Goal: Task Accomplishment & Management: Complete application form

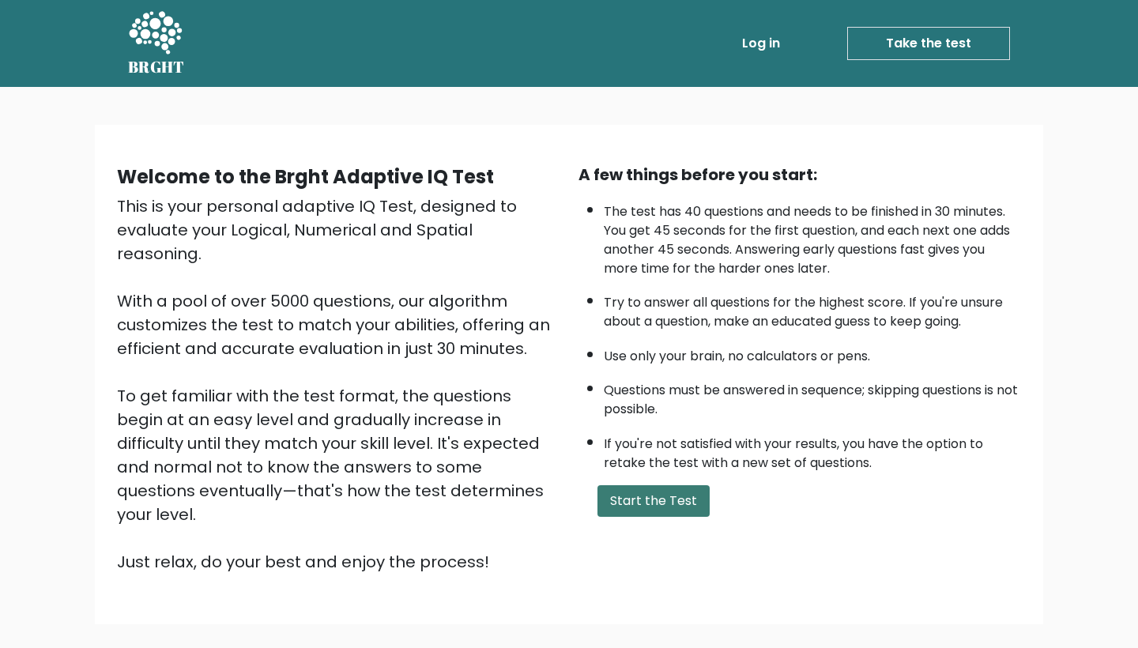
click at [642, 517] on button "Start the Test" at bounding box center [653, 501] width 112 height 32
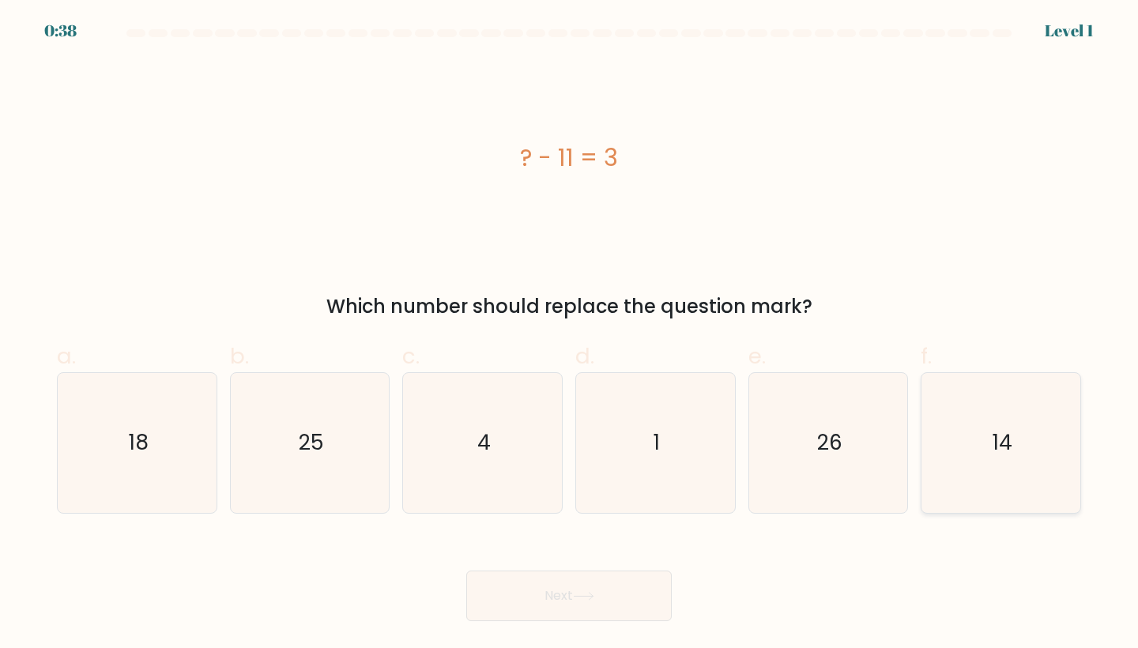
click at [1004, 423] on icon "14" at bounding box center [1001, 443] width 140 height 140
click at [570, 334] on input "f. 14" at bounding box center [569, 329] width 1 height 10
radio input "true"
click at [559, 586] on button "Next" at bounding box center [568, 596] width 205 height 51
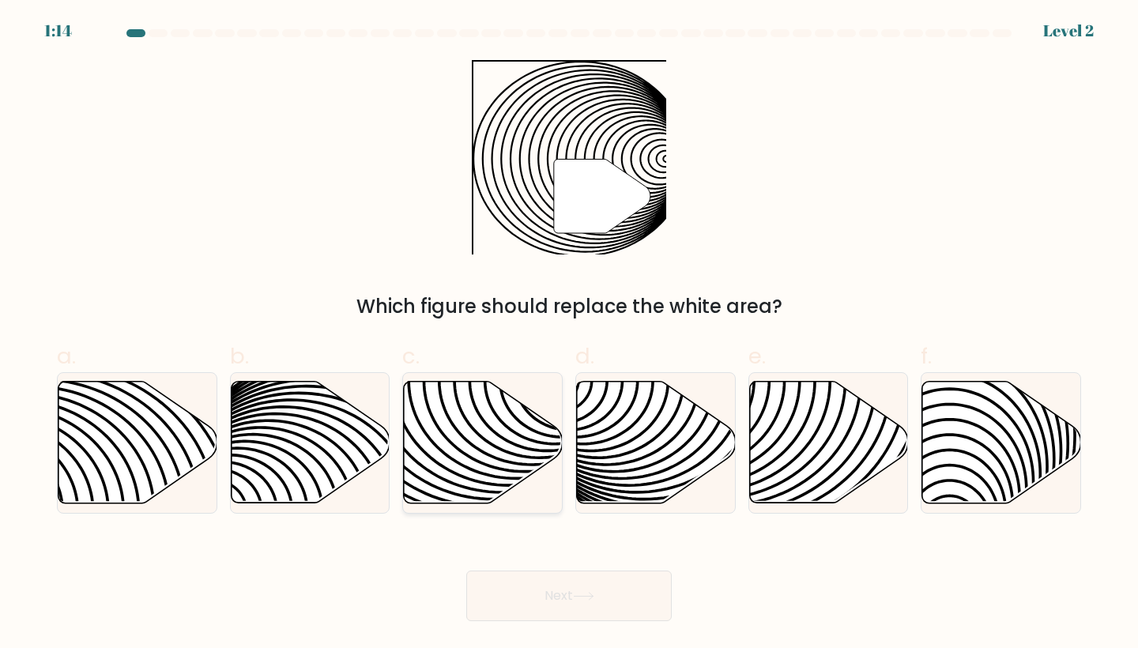
click at [454, 442] on icon at bounding box center [483, 443] width 159 height 122
click at [569, 334] on input "c." at bounding box center [569, 329] width 1 height 10
radio input "true"
click at [601, 590] on button "Next" at bounding box center [568, 596] width 205 height 51
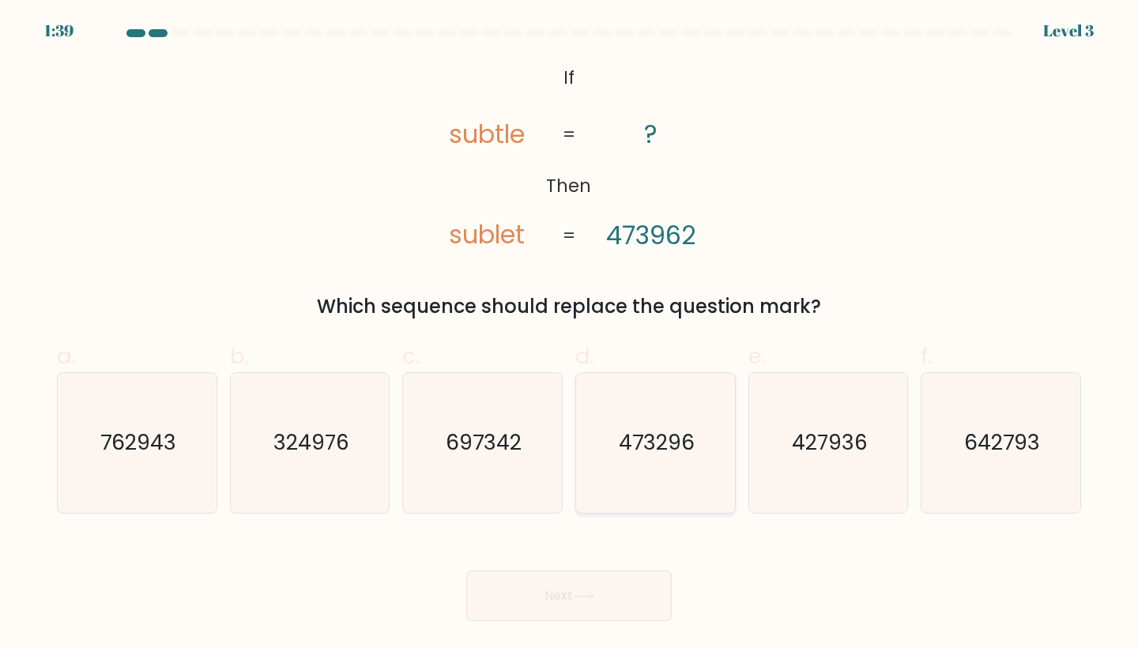
click at [661, 447] on text "473296" at bounding box center [657, 442] width 76 height 29
click at [570, 334] on input "d. 473296" at bounding box center [569, 329] width 1 height 10
radio input "true"
click at [594, 573] on button "Next" at bounding box center [568, 596] width 205 height 51
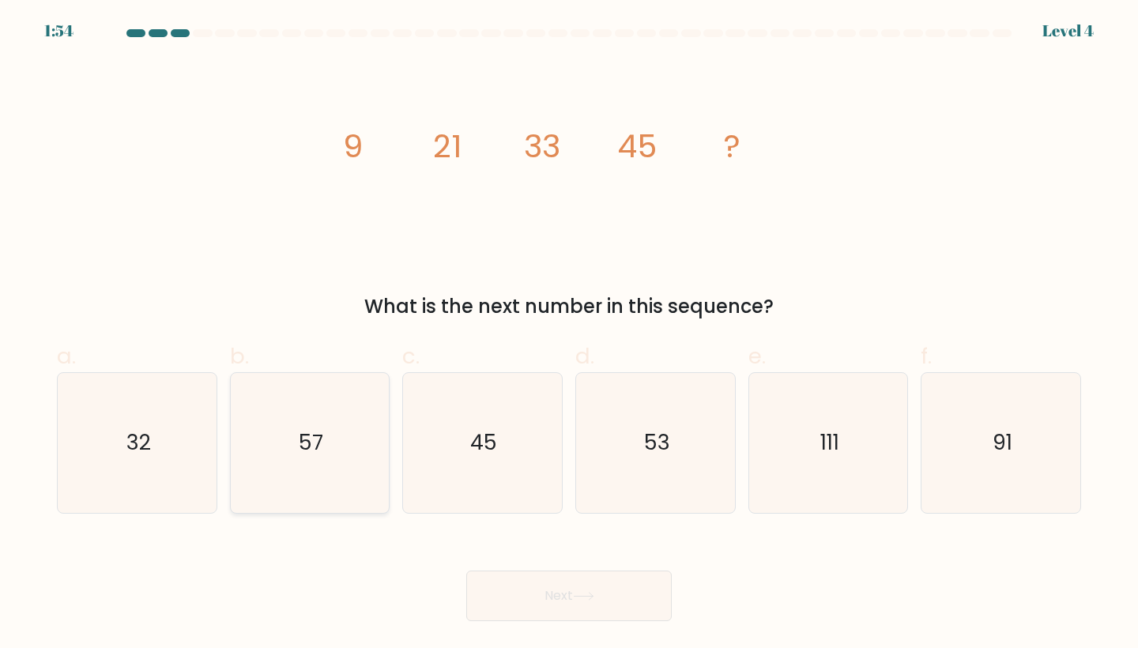
click at [290, 431] on icon "57" at bounding box center [310, 443] width 140 height 140
click at [569, 334] on input "b. 57" at bounding box center [569, 329] width 1 height 10
radio input "true"
click at [548, 608] on button "Next" at bounding box center [568, 596] width 205 height 51
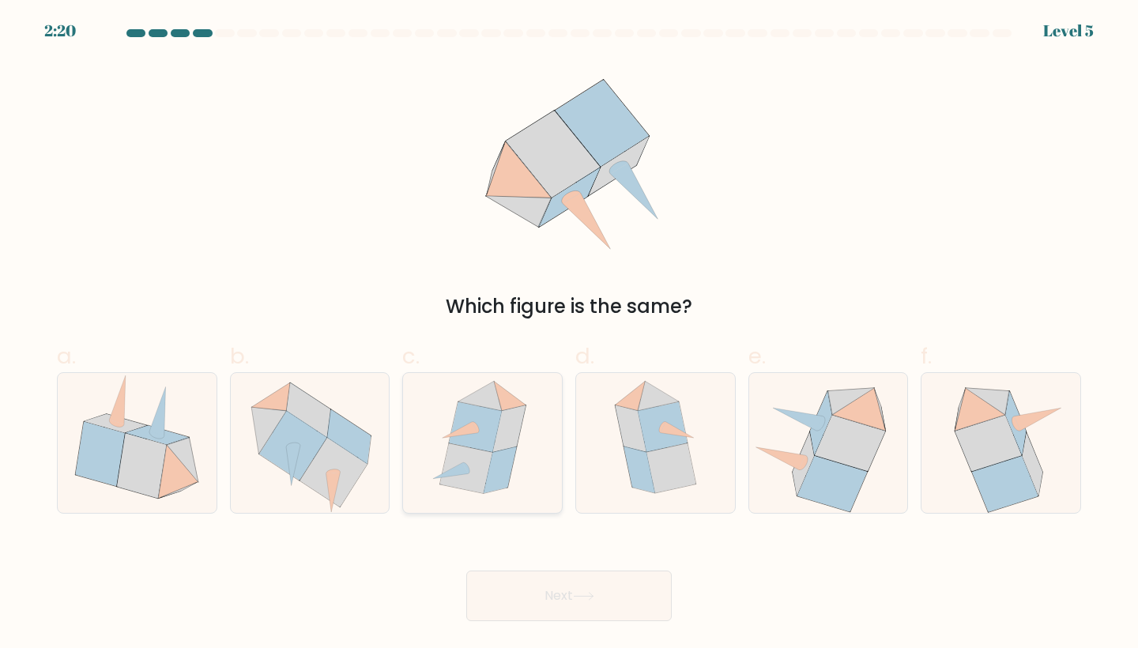
click at [465, 462] on icon at bounding box center [465, 468] width 52 height 50
click at [569, 334] on input "c." at bounding box center [569, 329] width 1 height 10
radio input "true"
click at [621, 590] on button "Next" at bounding box center [568, 596] width 205 height 51
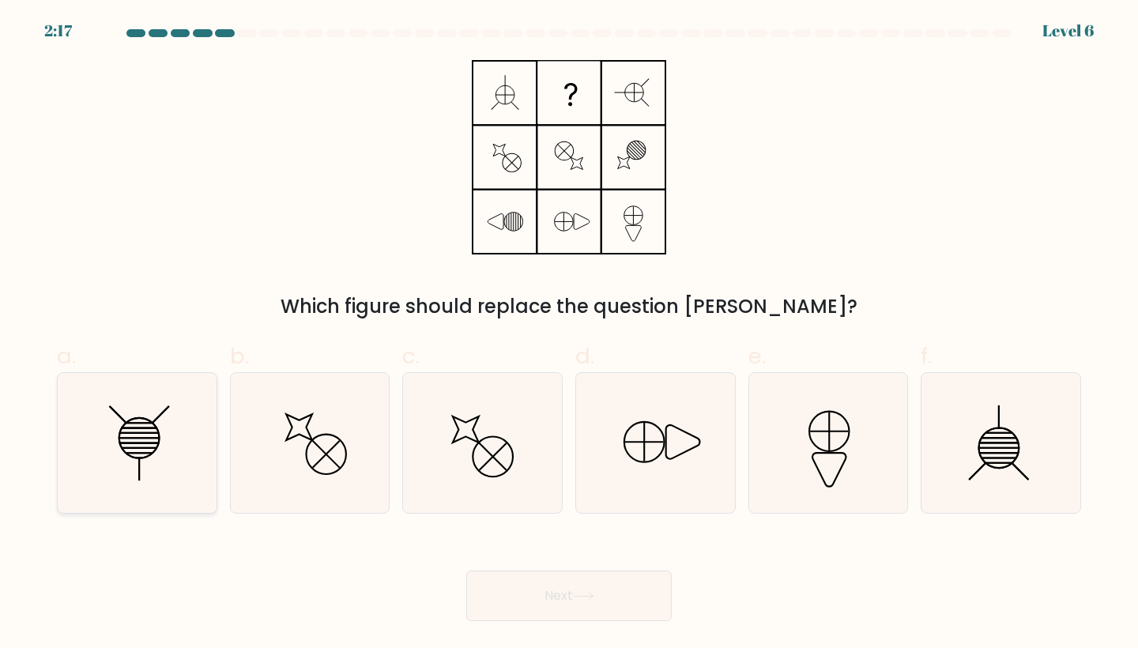
click at [139, 450] on icon at bounding box center [137, 443] width 140 height 140
click at [569, 334] on input "a." at bounding box center [569, 329] width 1 height 10
radio input "true"
click at [583, 608] on button "Next" at bounding box center [568, 596] width 205 height 51
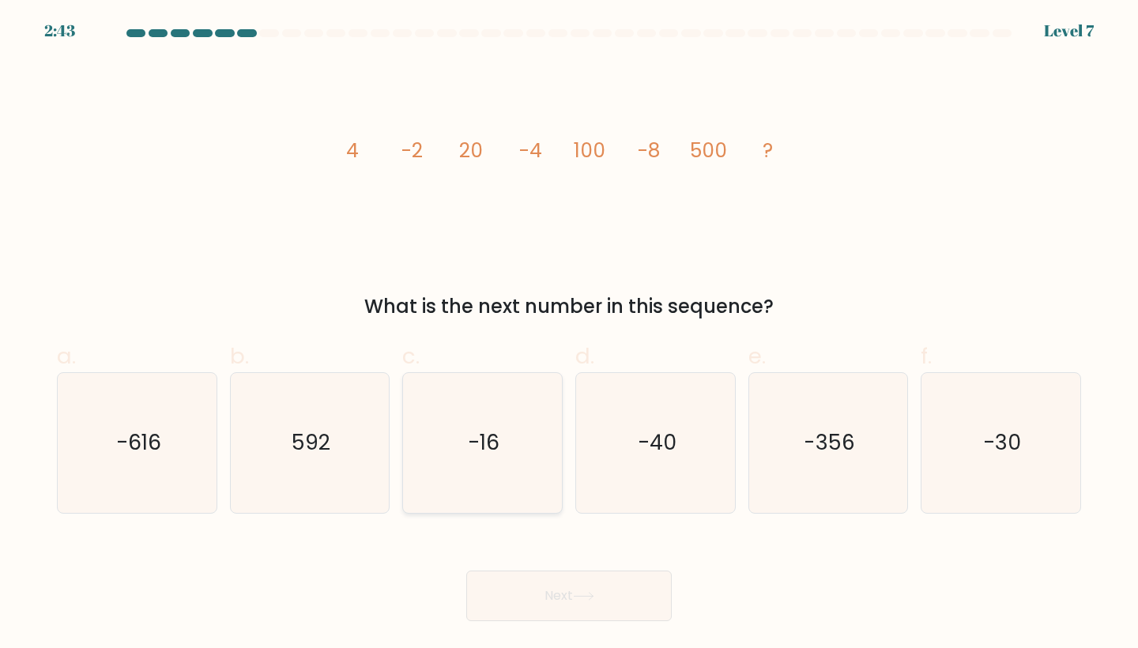
click at [446, 432] on icon "-16" at bounding box center [483, 443] width 140 height 140
click at [569, 334] on input "c. -16" at bounding box center [569, 329] width 1 height 10
radio input "true"
click at [447, 469] on icon "-16" at bounding box center [482, 443] width 138 height 138
click at [569, 334] on input "c. -16" at bounding box center [569, 329] width 1 height 10
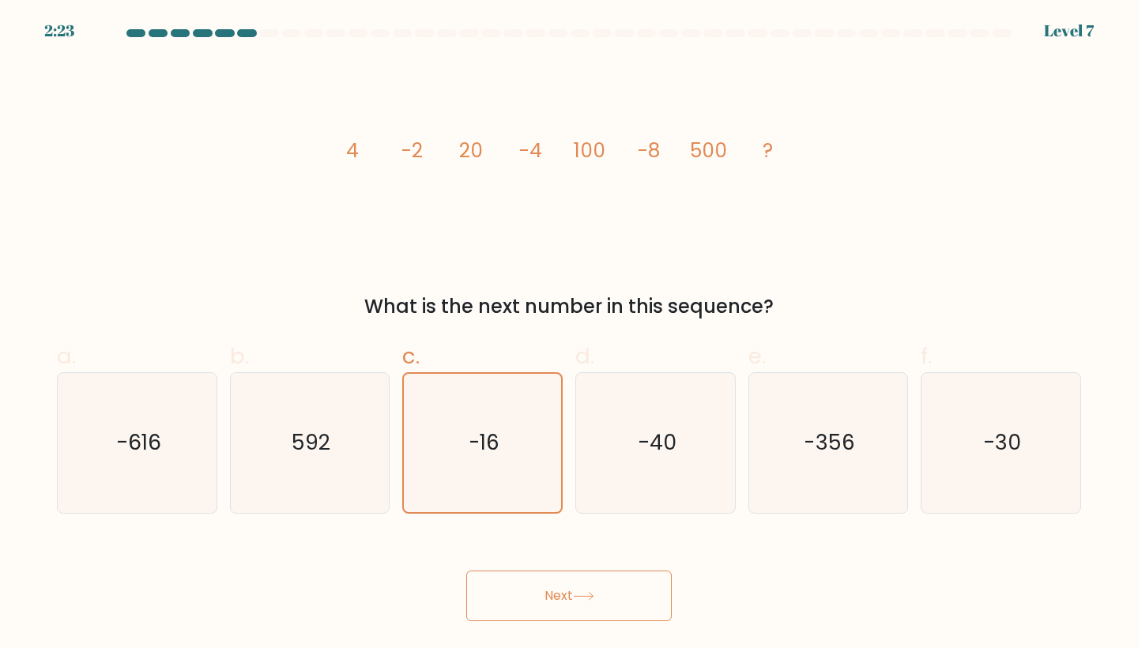
click at [507, 604] on button "Next" at bounding box center [568, 596] width 205 height 51
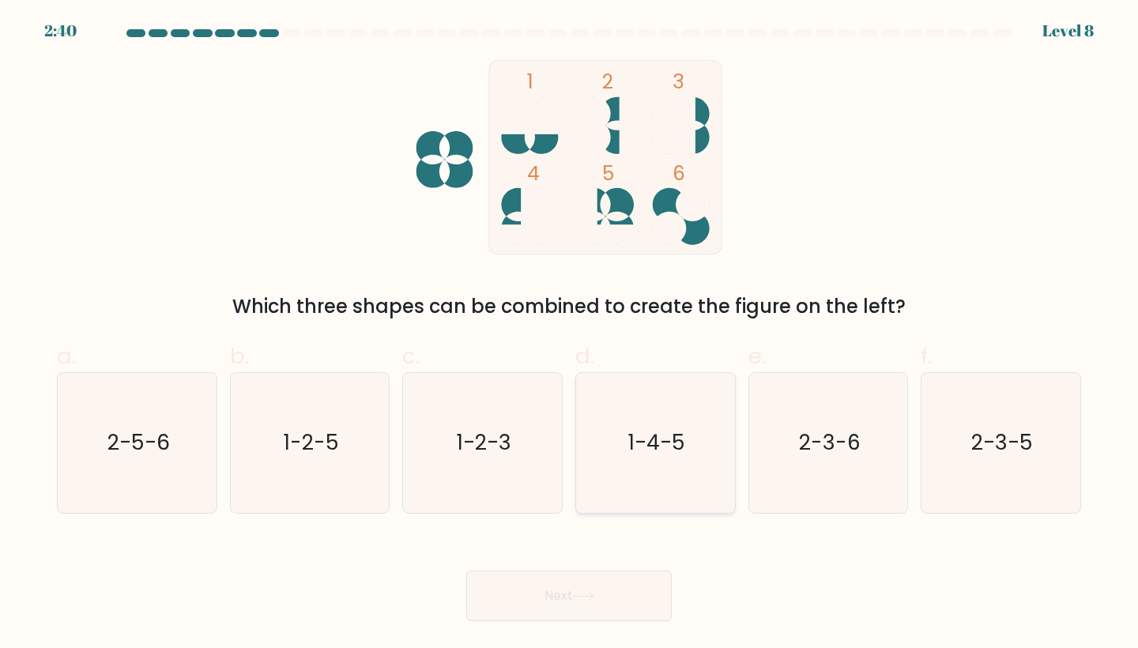
click at [646, 422] on icon "1-4-5" at bounding box center [656, 443] width 140 height 140
click at [570, 334] on input "d. 1-4-5" at bounding box center [569, 329] width 1 height 10
radio input "true"
click at [567, 583] on button "Next" at bounding box center [568, 596] width 205 height 51
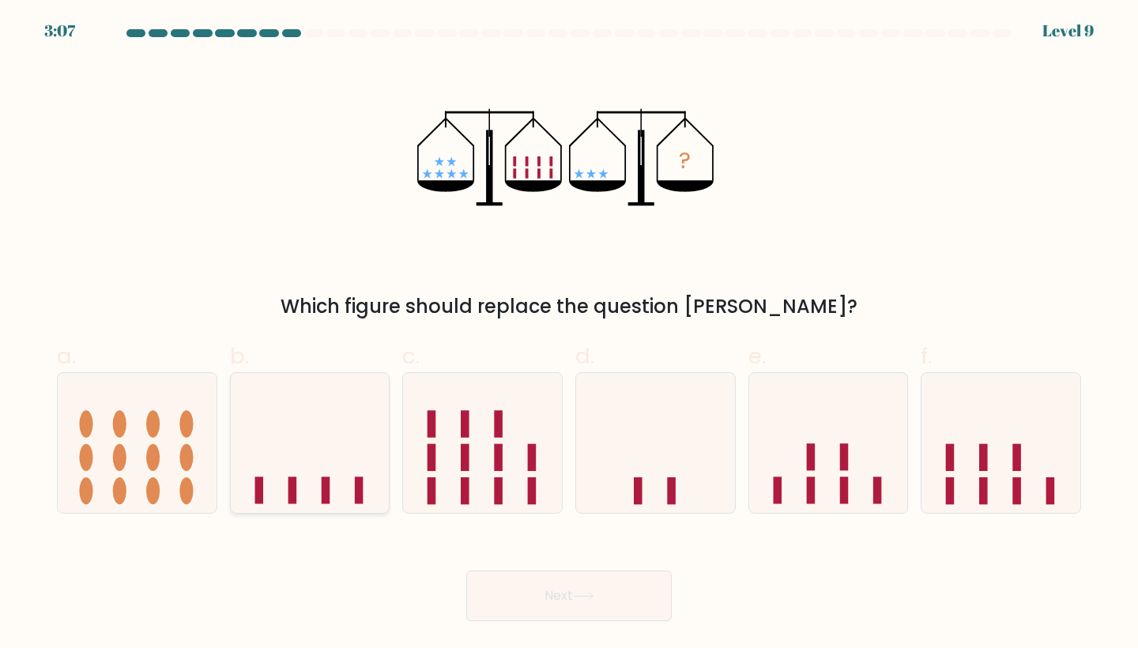
click at [294, 433] on icon at bounding box center [310, 442] width 159 height 131
click at [569, 334] on input "b." at bounding box center [569, 329] width 1 height 10
radio input "true"
click at [541, 579] on button "Next" at bounding box center [568, 596] width 205 height 51
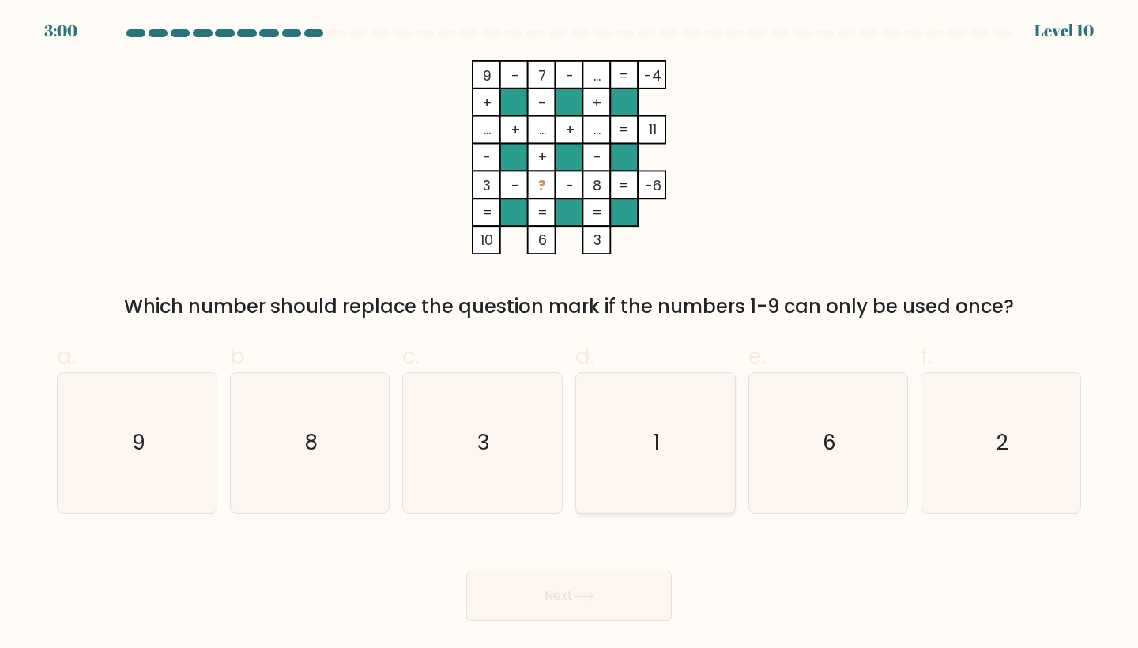
click at [639, 435] on icon "1" at bounding box center [656, 443] width 140 height 140
click at [570, 334] on input "d. 1" at bounding box center [569, 329] width 1 height 10
radio input "true"
click at [593, 605] on button "Next" at bounding box center [568, 596] width 205 height 51
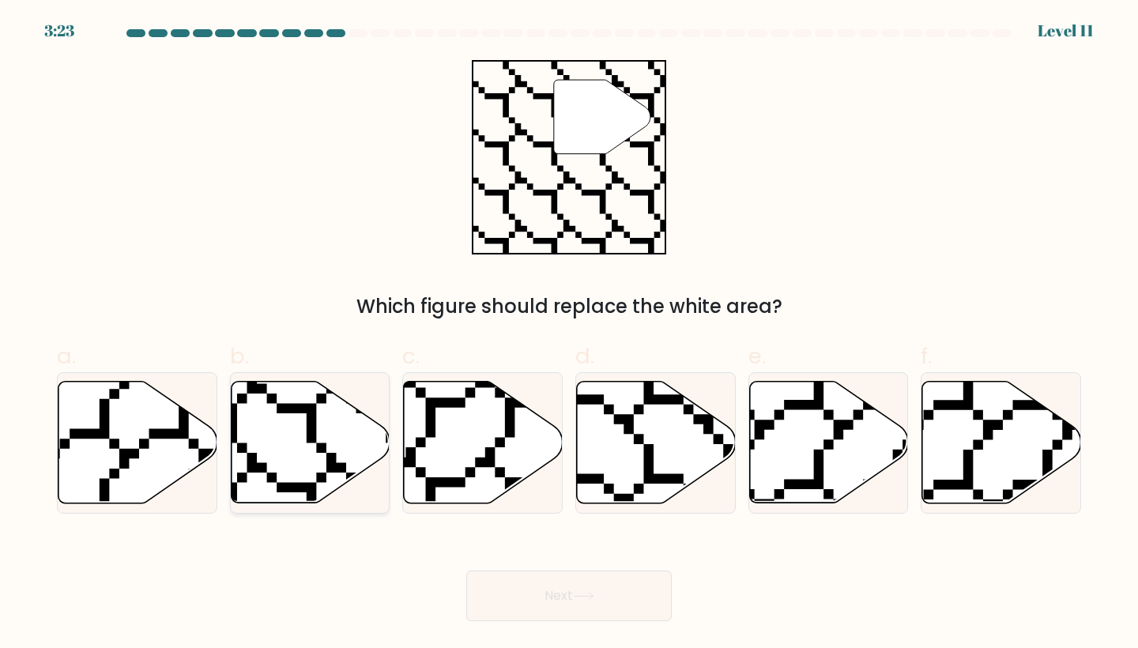
click at [300, 413] on icon at bounding box center [256, 507] width 318 height 317
click at [569, 334] on input "b." at bounding box center [569, 329] width 1 height 10
radio input "true"
click at [558, 594] on button "Next" at bounding box center [568, 596] width 205 height 51
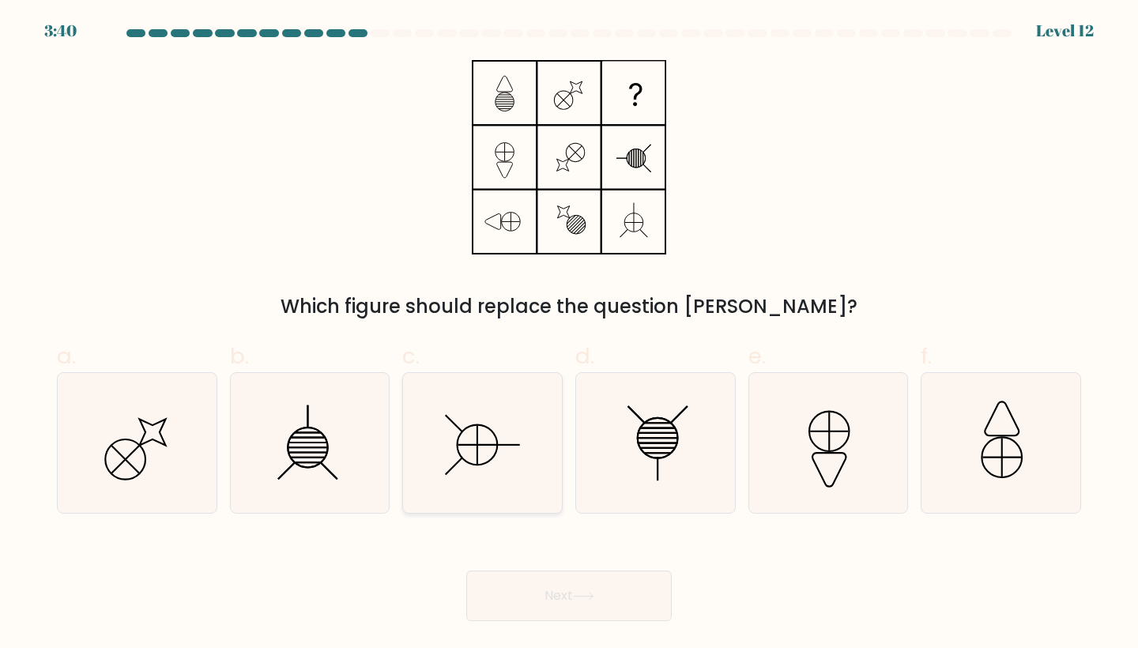
click at [476, 417] on icon at bounding box center [483, 443] width 140 height 140
click at [569, 334] on input "c." at bounding box center [569, 329] width 1 height 10
radio input "true"
click at [542, 608] on button "Next" at bounding box center [568, 596] width 205 height 51
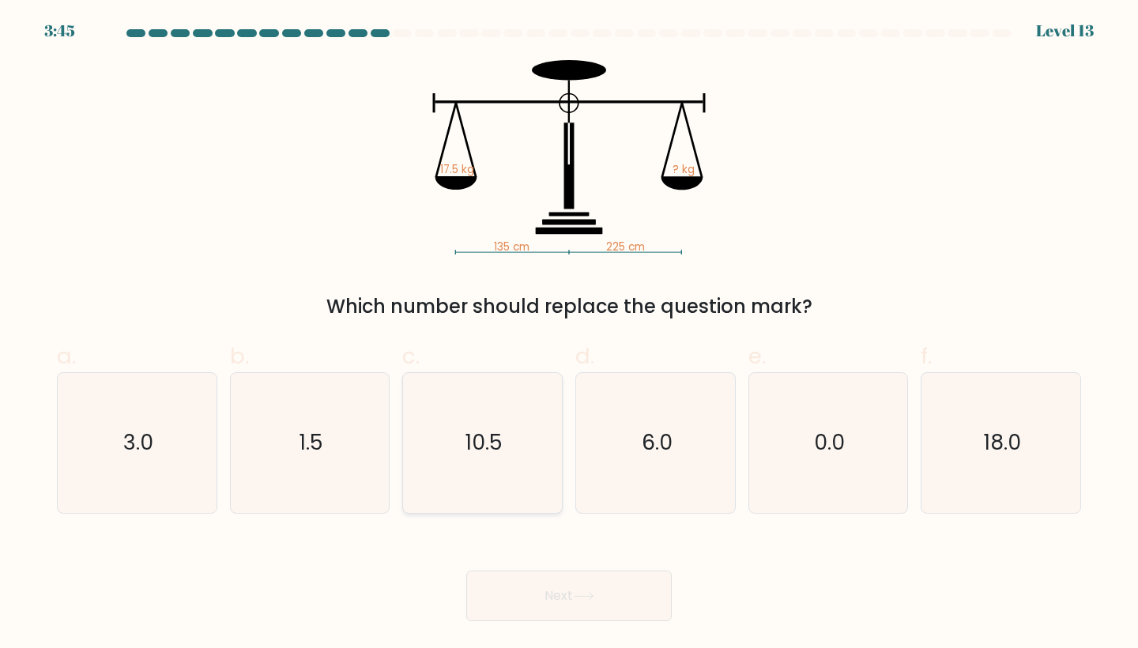
click at [469, 463] on icon "10.5" at bounding box center [483, 443] width 140 height 140
click at [569, 334] on input "c. 10.5" at bounding box center [569, 329] width 1 height 10
radio input "true"
click at [516, 589] on button "Next" at bounding box center [568, 596] width 205 height 51
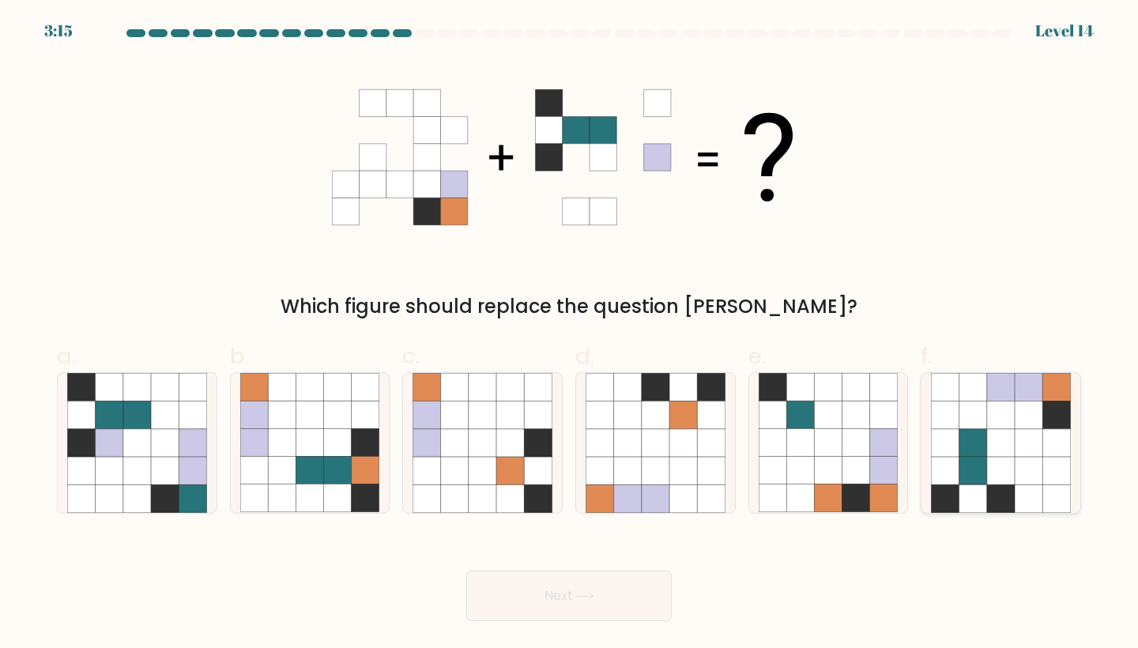
click at [1004, 423] on icon at bounding box center [1001, 415] width 28 height 28
click at [570, 334] on input "f." at bounding box center [569, 329] width 1 height 10
radio input "true"
click at [652, 590] on button "Next" at bounding box center [568, 596] width 205 height 51
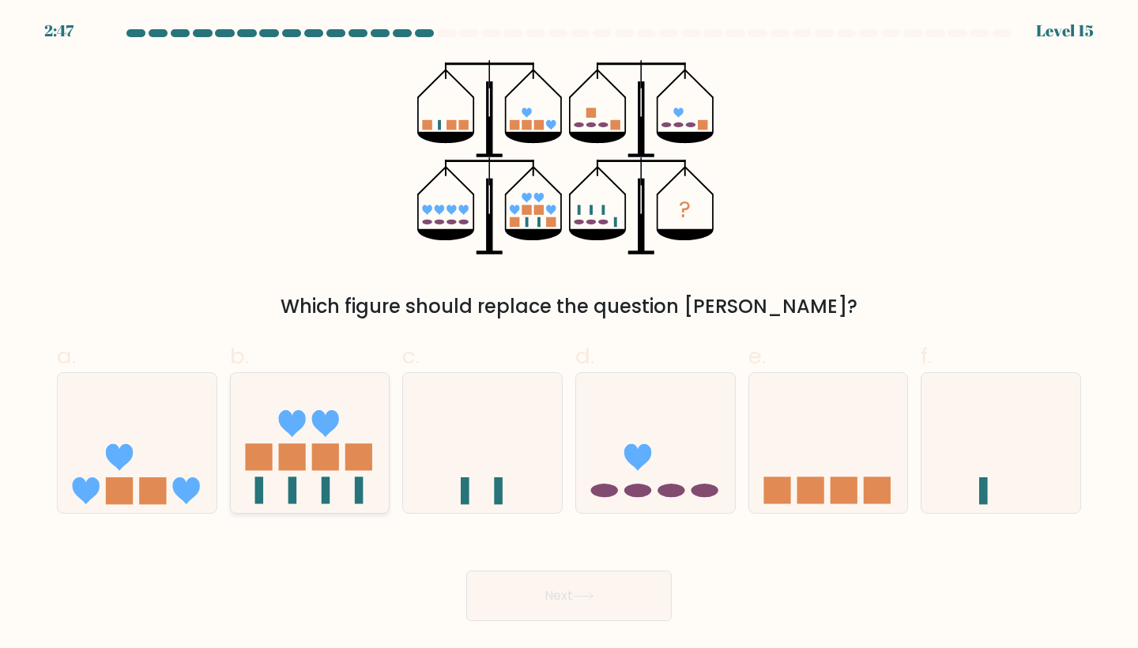
click at [275, 469] on icon at bounding box center [310, 442] width 159 height 131
click at [569, 334] on input "b." at bounding box center [569, 329] width 1 height 10
radio input "true"
click at [554, 607] on button "Next" at bounding box center [568, 596] width 205 height 51
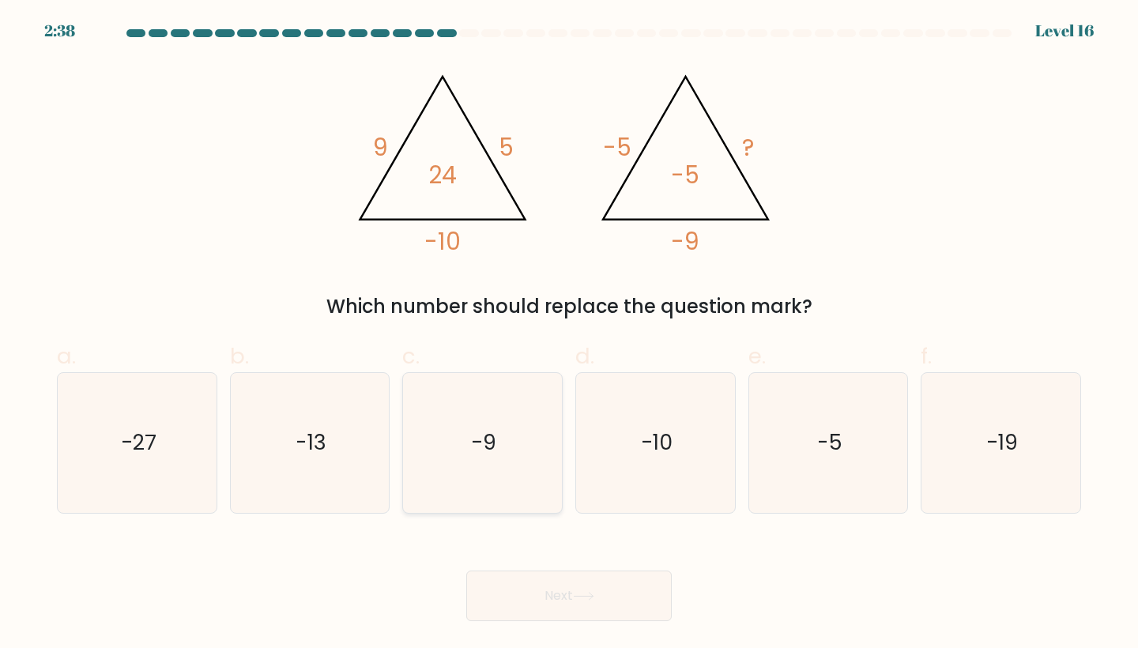
click at [499, 444] on icon "-9" at bounding box center [483, 443] width 140 height 140
click at [569, 334] on input "c. -9" at bounding box center [569, 329] width 1 height 10
radio input "true"
click at [541, 585] on button "Next" at bounding box center [568, 596] width 205 height 51
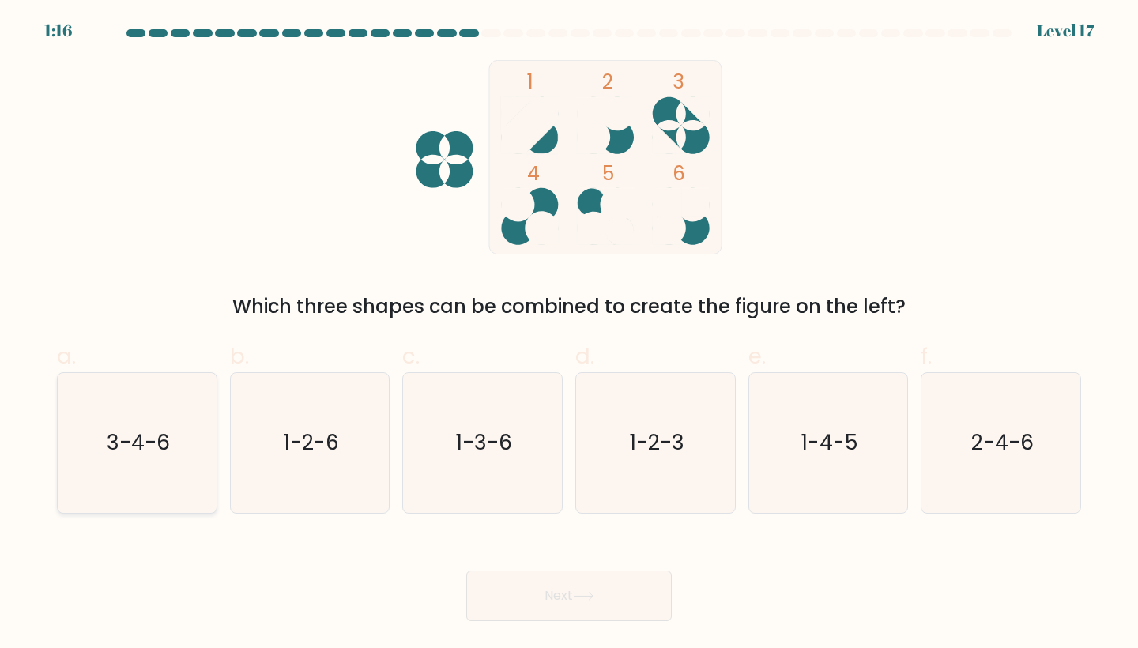
click at [89, 420] on icon "3-4-6" at bounding box center [137, 443] width 140 height 140
click at [569, 334] on input "a. 3-4-6" at bounding box center [569, 329] width 1 height 10
radio input "true"
click at [576, 593] on button "Next" at bounding box center [568, 596] width 205 height 51
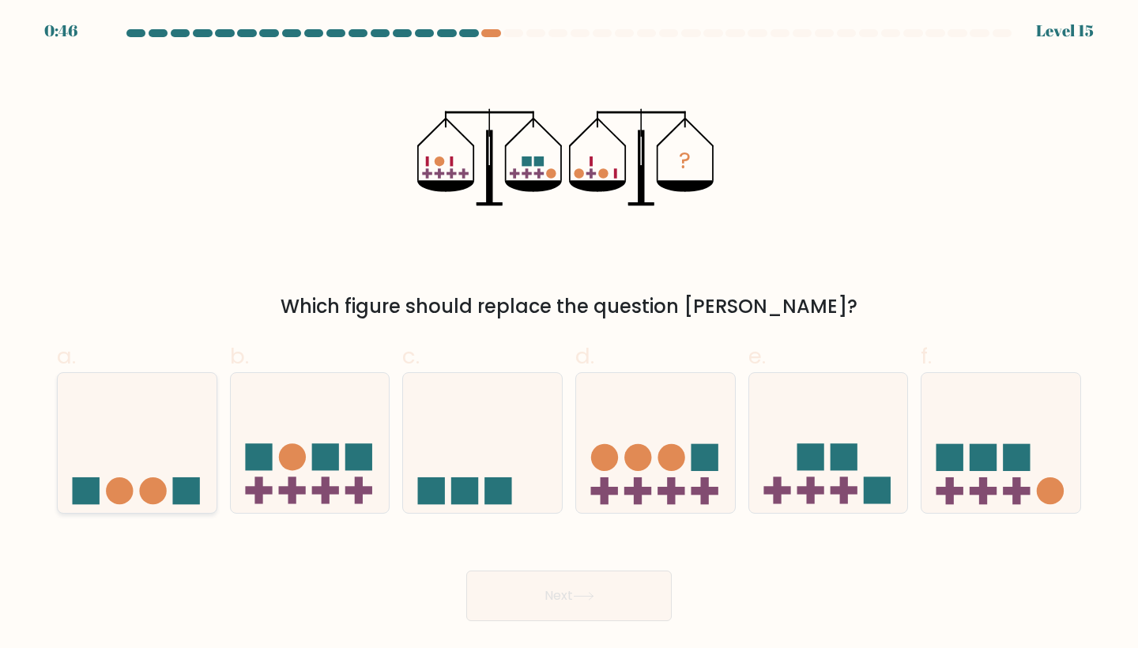
click at [137, 492] on icon at bounding box center [137, 442] width 159 height 131
click at [569, 334] on input "a." at bounding box center [569, 329] width 1 height 10
radio input "true"
click at [573, 603] on button "Next" at bounding box center [568, 596] width 205 height 51
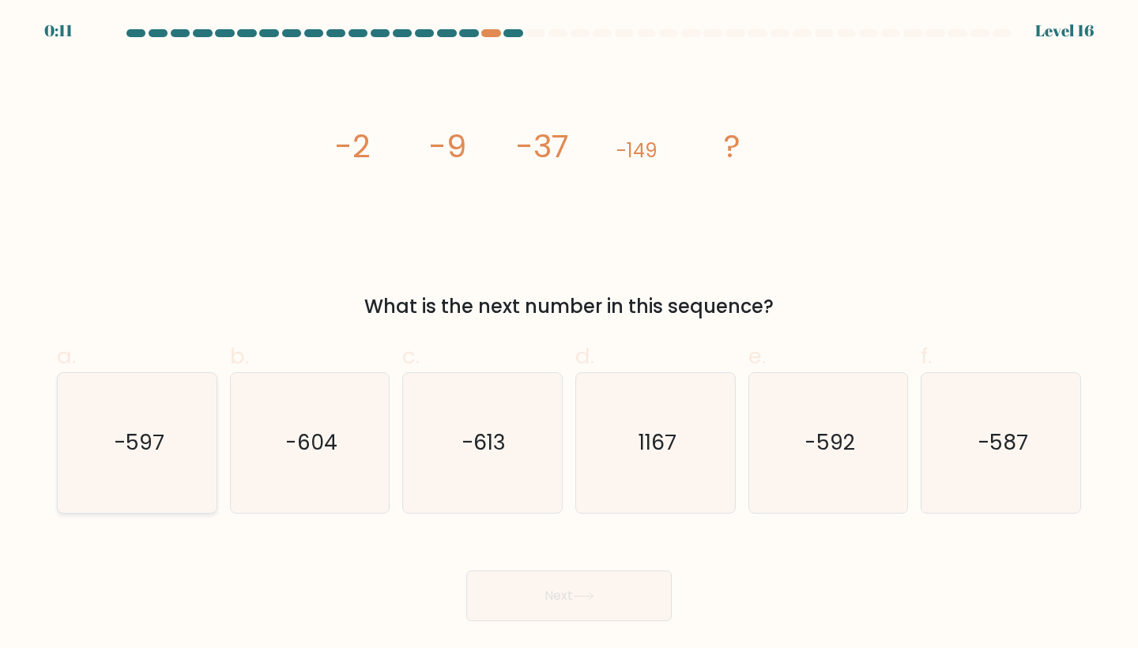
click at [136, 458] on icon "-597" at bounding box center [137, 443] width 140 height 140
click at [569, 334] on input "a. -597" at bounding box center [569, 329] width 1 height 10
radio input "true"
click at [547, 584] on button "Next" at bounding box center [568, 596] width 205 height 51
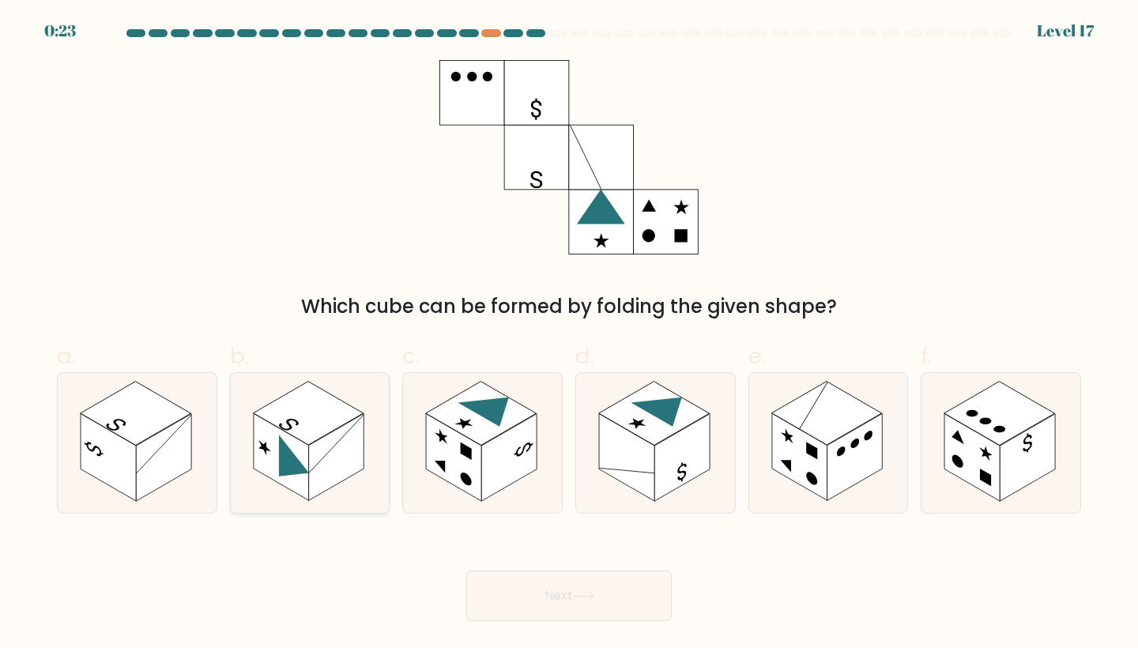
click at [285, 456] on icon at bounding box center [294, 464] width 30 height 59
click at [569, 334] on input "b." at bounding box center [569, 329] width 1 height 10
radio input "true"
click at [571, 602] on button "Next" at bounding box center [568, 596] width 205 height 51
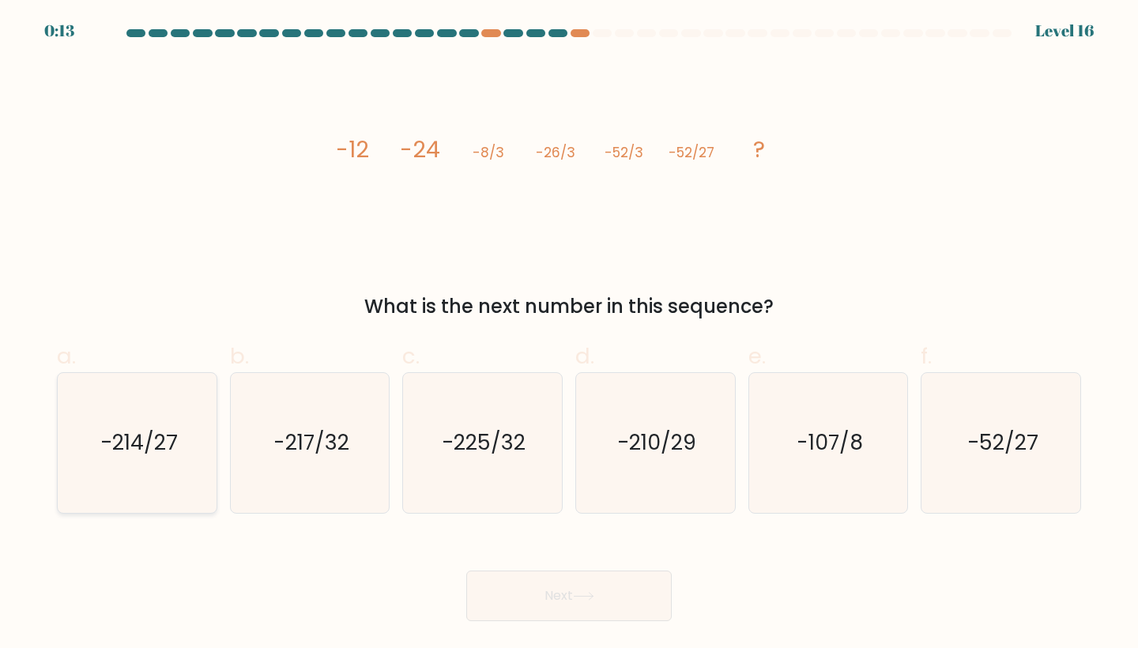
click at [141, 428] on text "-214/27" at bounding box center [138, 442] width 77 height 29
click at [569, 334] on input "a. -214/27" at bounding box center [569, 329] width 1 height 10
radio input "true"
click at [476, 591] on button "Next" at bounding box center [568, 596] width 205 height 51
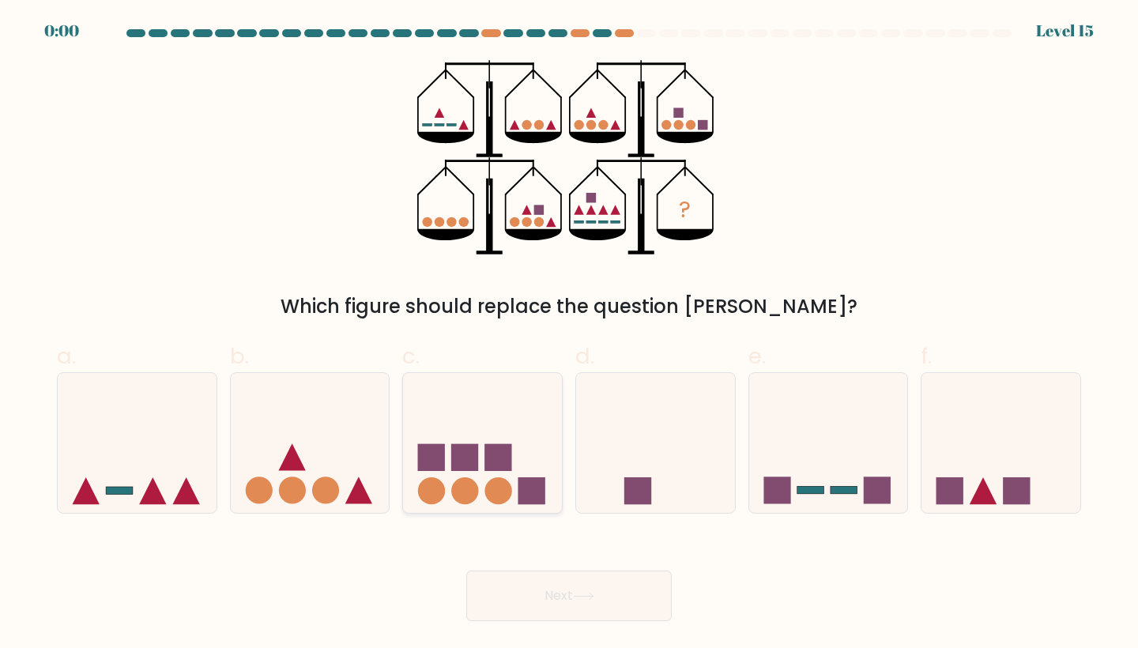
click at [464, 469] on rect at bounding box center [464, 457] width 27 height 27
click at [569, 334] on input "c." at bounding box center [569, 329] width 1 height 10
radio input "true"
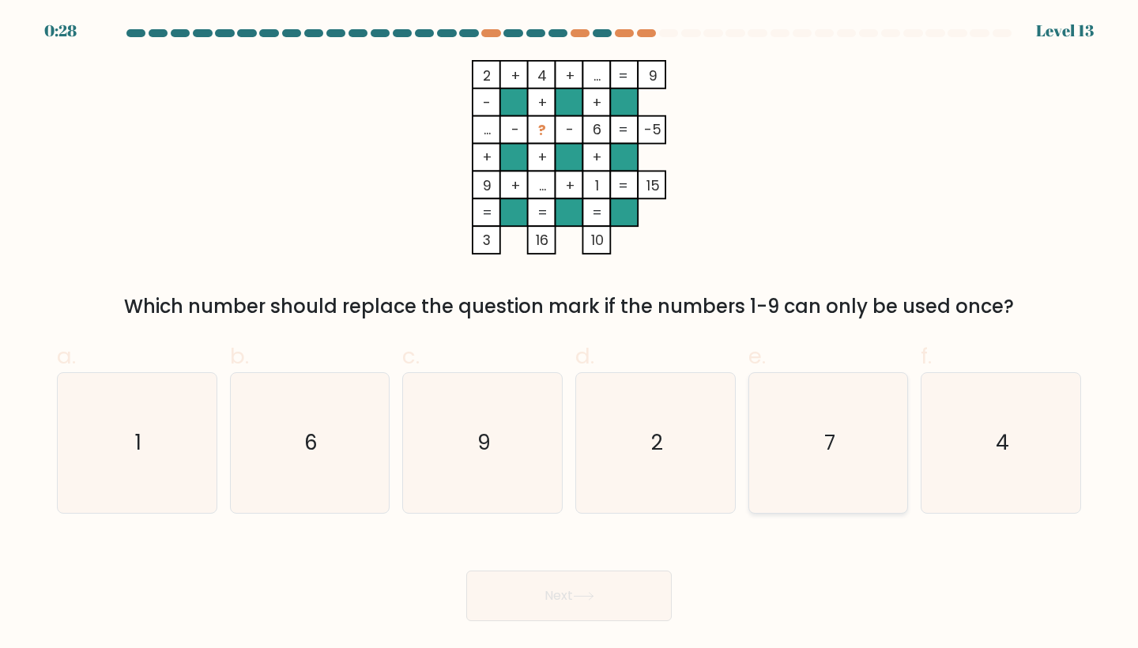
click at [816, 402] on icon "7" at bounding box center [829, 443] width 140 height 140
click at [570, 334] on input "e. 7" at bounding box center [569, 329] width 1 height 10
radio input "true"
click at [616, 597] on button "Next" at bounding box center [568, 596] width 205 height 51
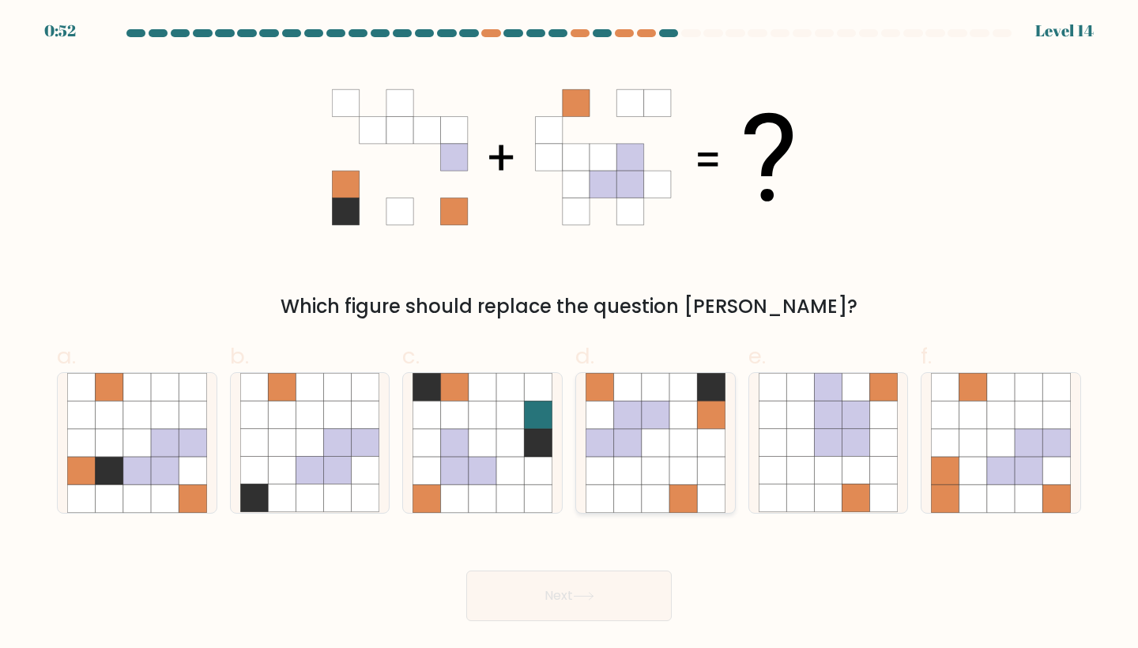
click at [682, 446] on icon at bounding box center [683, 443] width 28 height 28
click at [570, 334] on input "d." at bounding box center [569, 329] width 1 height 10
radio input "true"
click at [611, 583] on button "Next" at bounding box center [568, 596] width 205 height 51
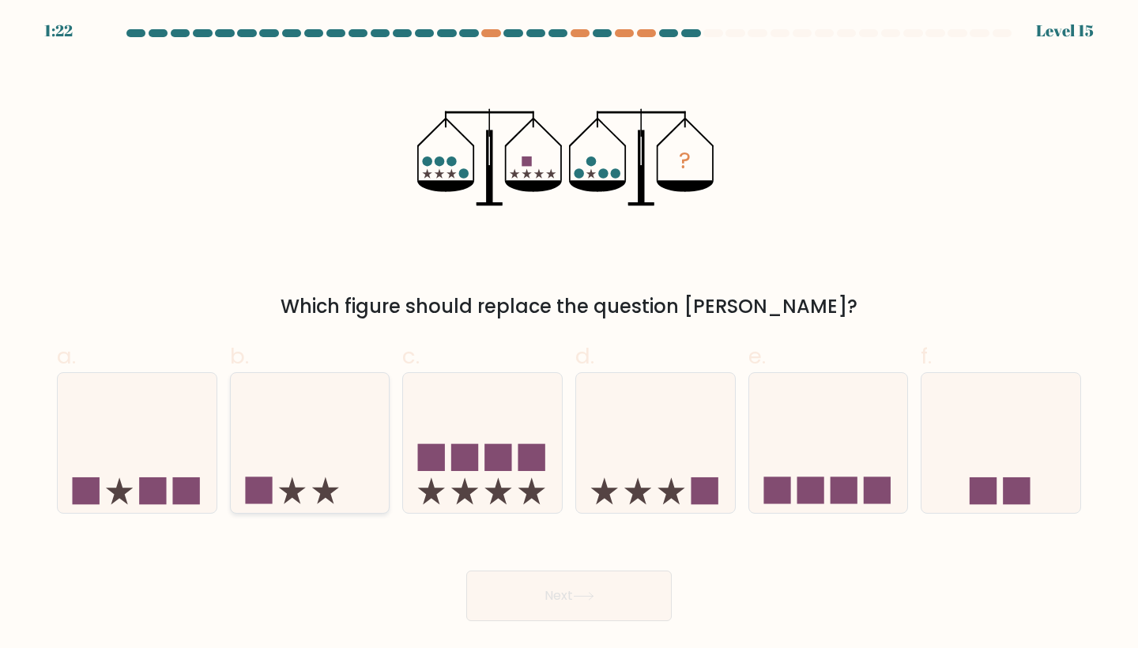
click at [357, 456] on icon at bounding box center [310, 442] width 159 height 131
click at [569, 334] on input "b." at bounding box center [569, 329] width 1 height 10
radio input "true"
click at [620, 589] on button "Next" at bounding box center [568, 596] width 205 height 51
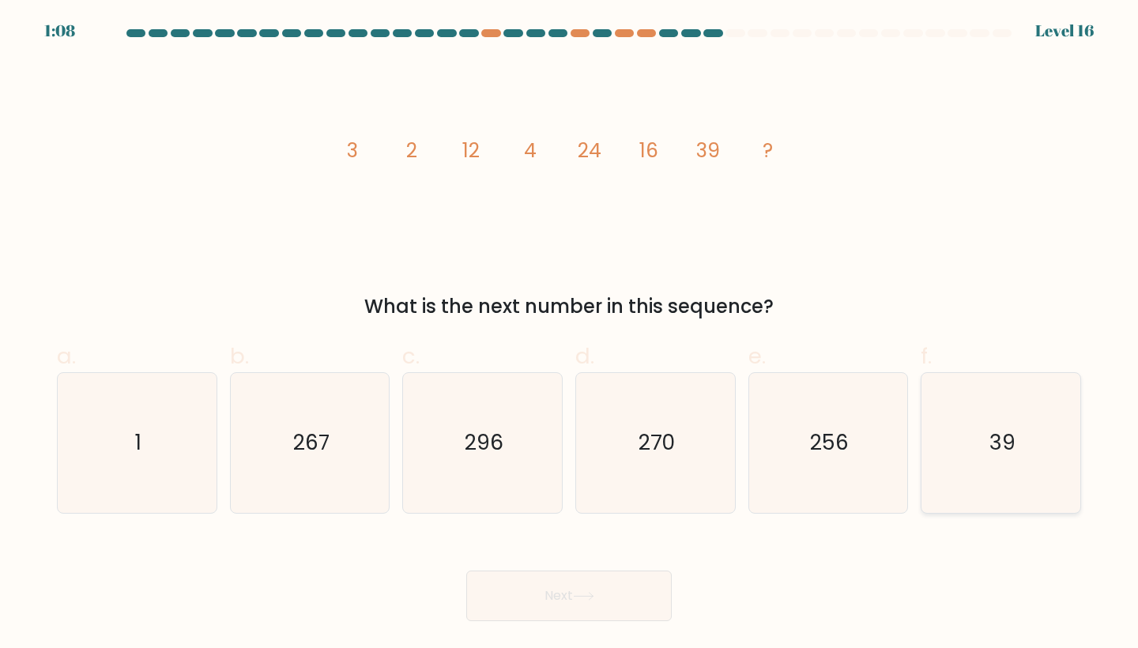
click at [964, 449] on icon "39" at bounding box center [1001, 443] width 140 height 140
click at [570, 334] on input "f. 39" at bounding box center [569, 329] width 1 height 10
radio input "true"
click at [560, 605] on button "Next" at bounding box center [568, 596] width 205 height 51
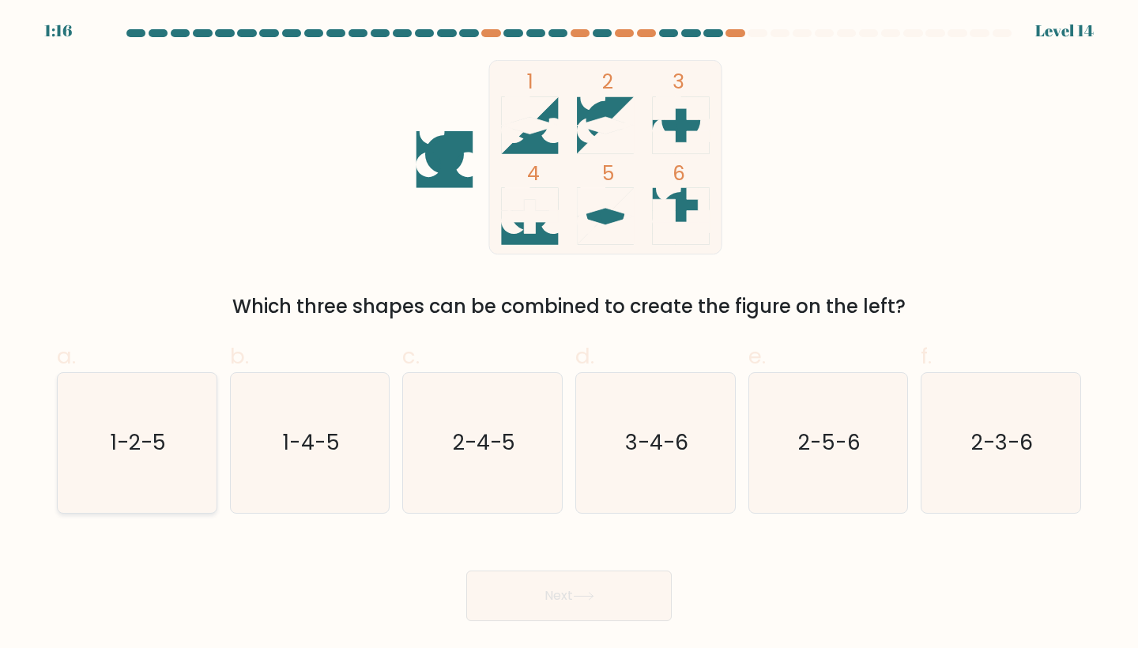
click at [184, 435] on icon "1-2-5" at bounding box center [137, 443] width 140 height 140
click at [569, 334] on input "a. 1-2-5" at bounding box center [569, 329] width 1 height 10
radio input "true"
click at [567, 589] on button "Next" at bounding box center [568, 596] width 205 height 51
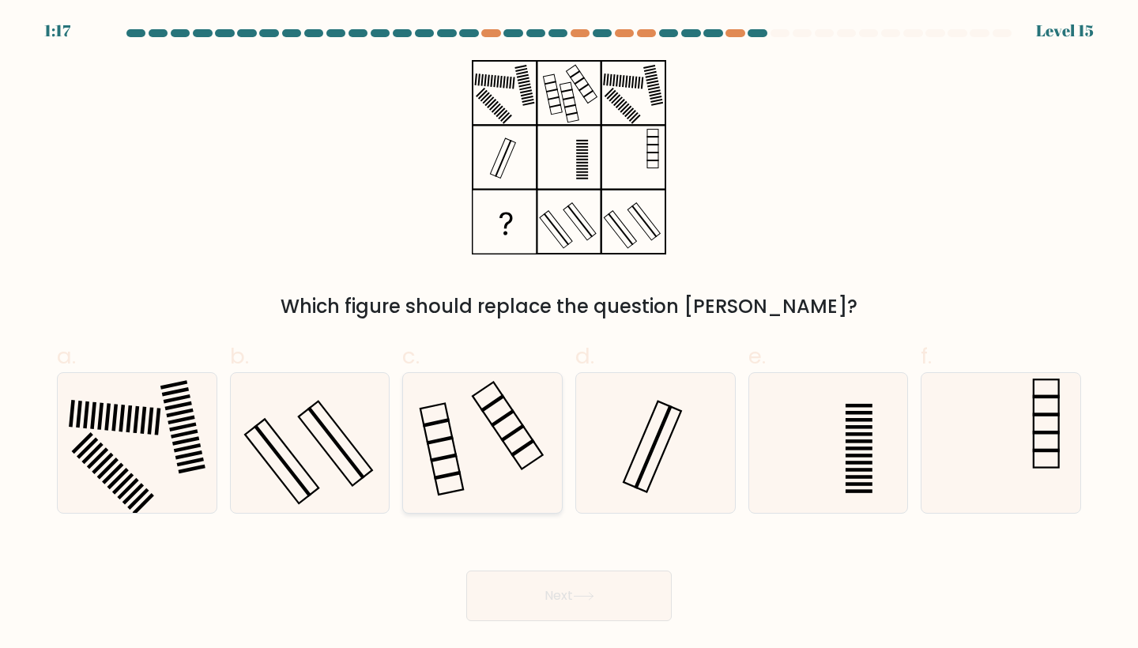
click at [510, 416] on icon at bounding box center [483, 443] width 140 height 140
click at [569, 334] on input "c." at bounding box center [569, 329] width 1 height 10
radio input "true"
click at [552, 578] on button "Next" at bounding box center [568, 596] width 205 height 51
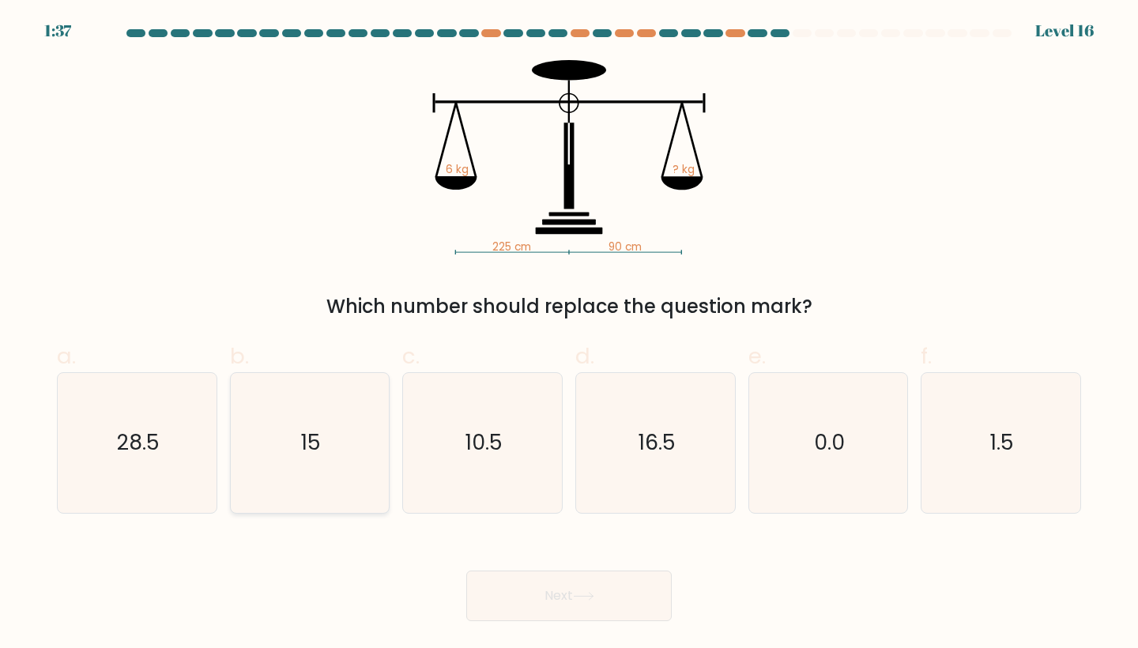
click at [329, 443] on icon "15" at bounding box center [310, 443] width 140 height 140
click at [569, 334] on input "b. 15" at bounding box center [569, 329] width 1 height 10
radio input "true"
click at [543, 603] on button "Next" at bounding box center [568, 596] width 205 height 51
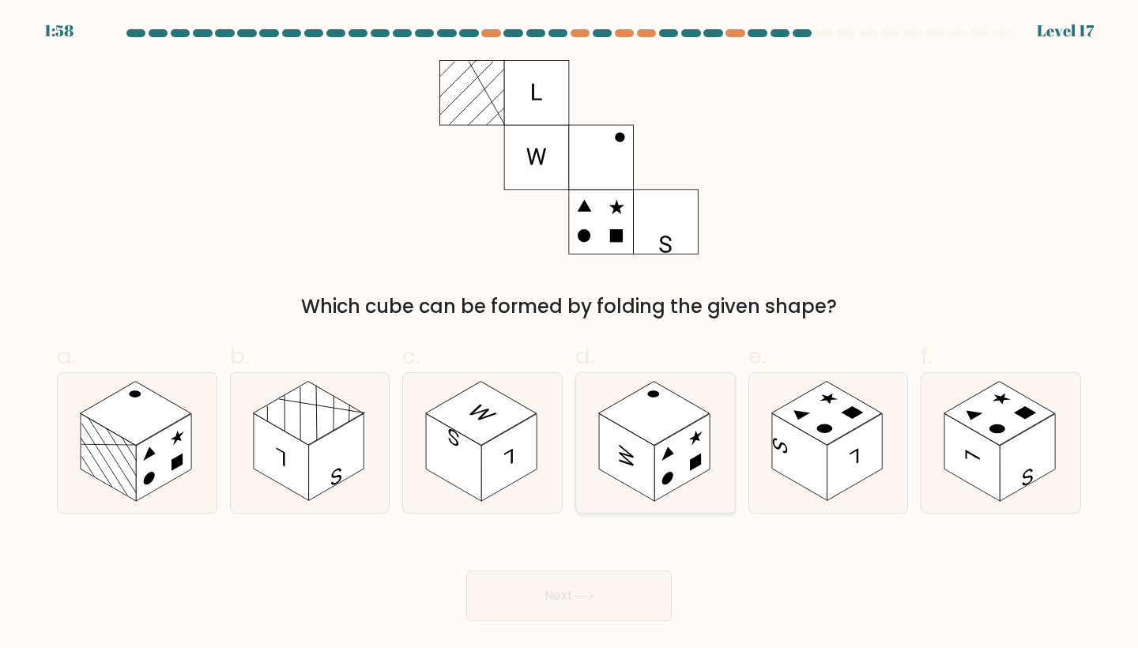
click at [719, 453] on icon at bounding box center [655, 443] width 159 height 140
click at [570, 334] on input "d." at bounding box center [569, 329] width 1 height 10
radio input "true"
click at [641, 571] on button "Next" at bounding box center [568, 596] width 205 height 51
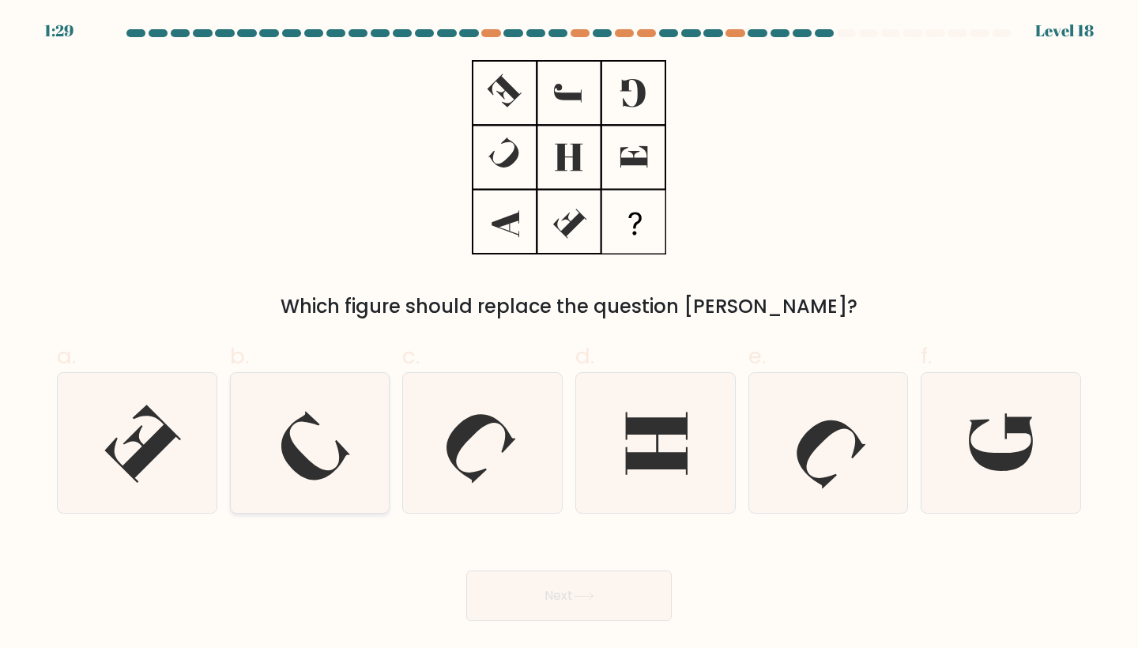
click at [350, 414] on icon at bounding box center [310, 443] width 140 height 140
click at [569, 334] on input "b." at bounding box center [569, 329] width 1 height 10
radio input "true"
click at [590, 579] on button "Next" at bounding box center [568, 596] width 205 height 51
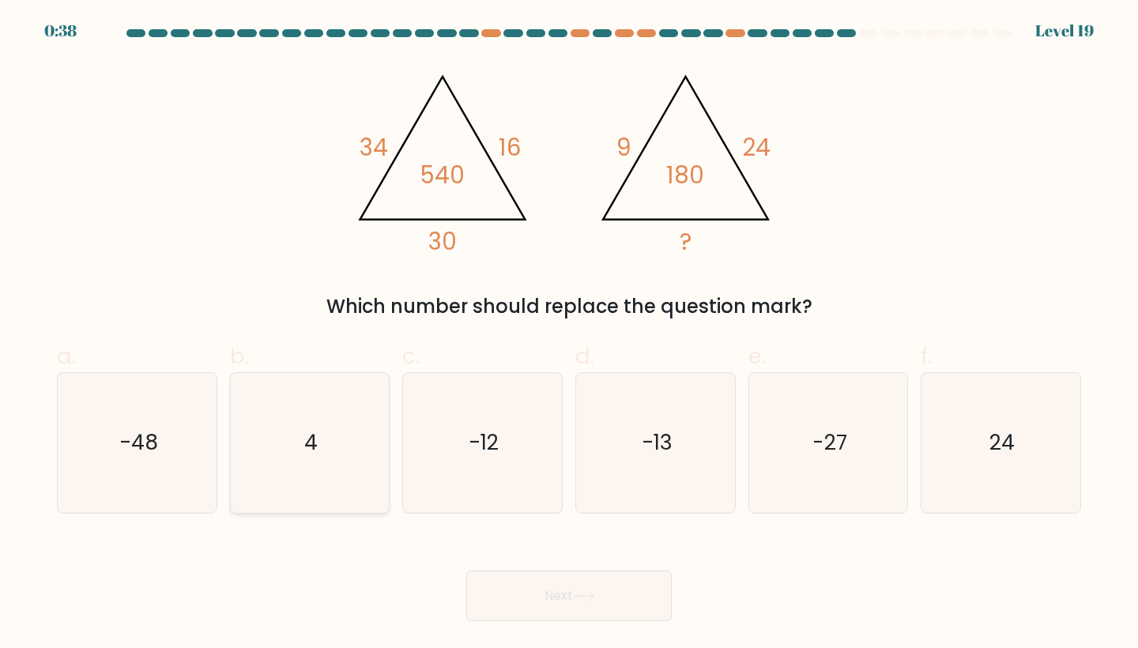
click at [337, 413] on icon "4" at bounding box center [310, 443] width 140 height 140
click at [569, 334] on input "b. 4" at bounding box center [569, 329] width 1 height 10
radio input "true"
click at [556, 594] on button "Next" at bounding box center [568, 596] width 205 height 51
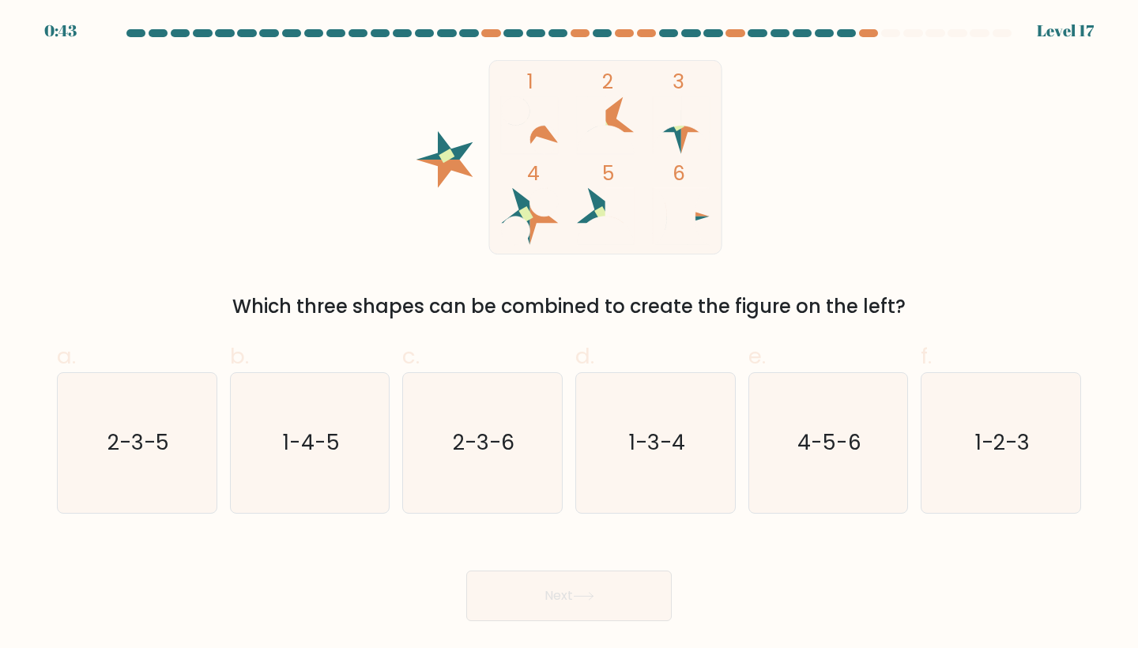
click at [163, 367] on label "a. 2-3-5" at bounding box center [137, 427] width 160 height 174
click at [569, 334] on input "a. 2-3-5" at bounding box center [569, 329] width 1 height 10
radio input "true"
click at [547, 593] on button "Next" at bounding box center [568, 596] width 205 height 51
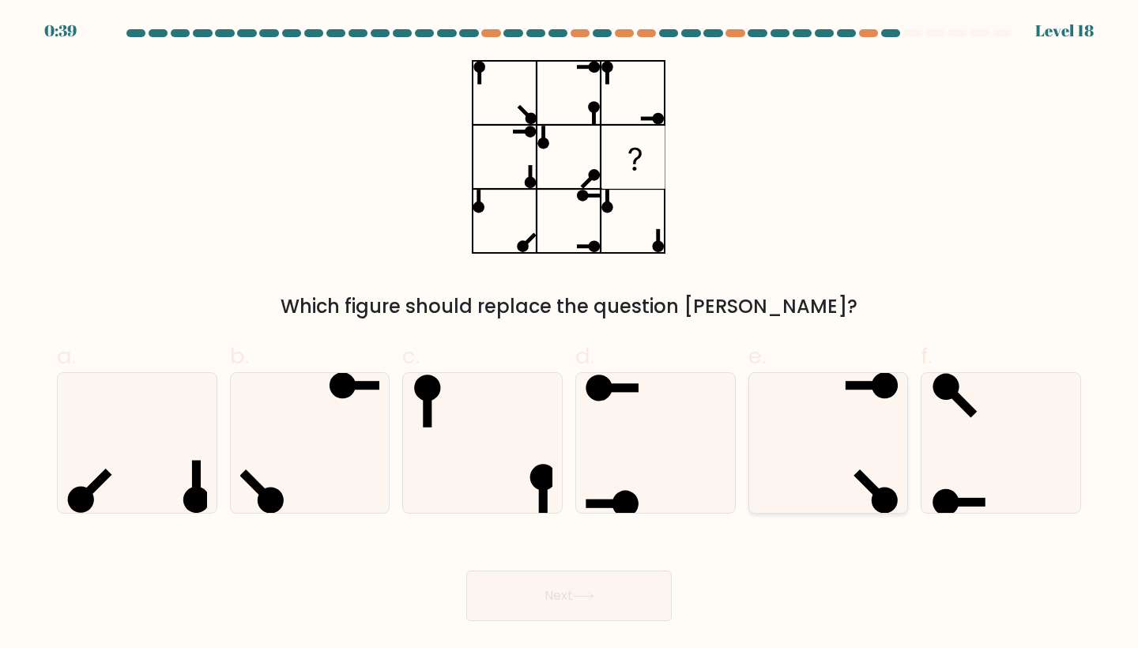
click at [877, 449] on icon at bounding box center [829, 443] width 140 height 140
click at [570, 334] on input "e." at bounding box center [569, 329] width 1 height 10
radio input "true"
click at [877, 449] on icon at bounding box center [828, 443] width 138 height 138
click at [570, 334] on input "e." at bounding box center [569, 329] width 1 height 10
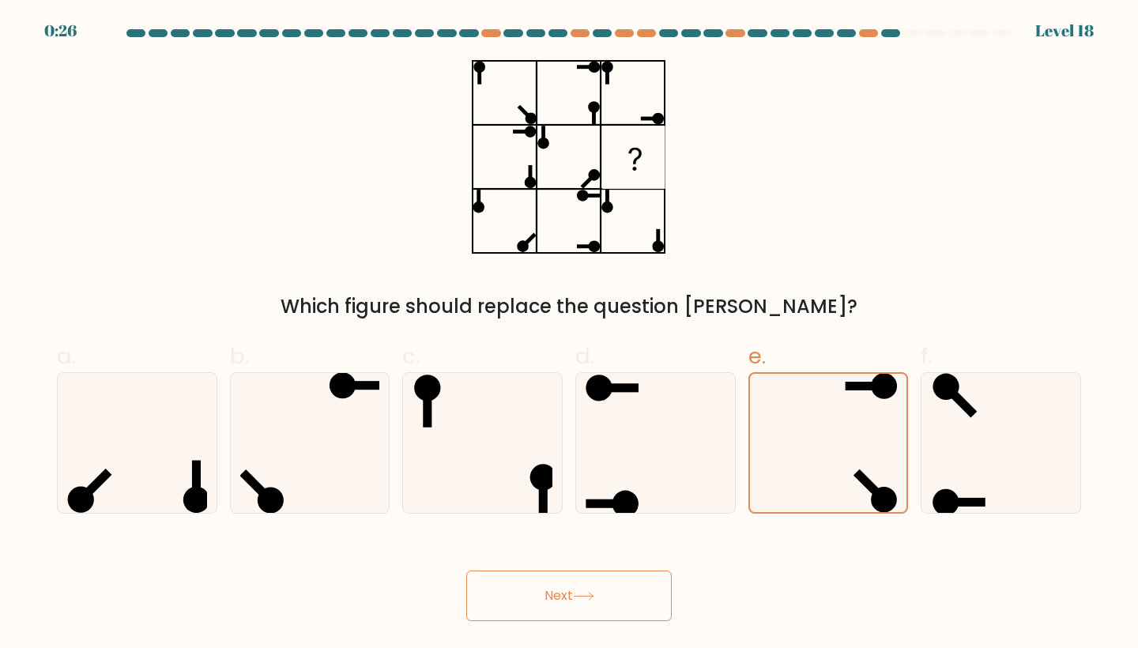
click at [593, 587] on button "Next" at bounding box center [568, 596] width 205 height 51
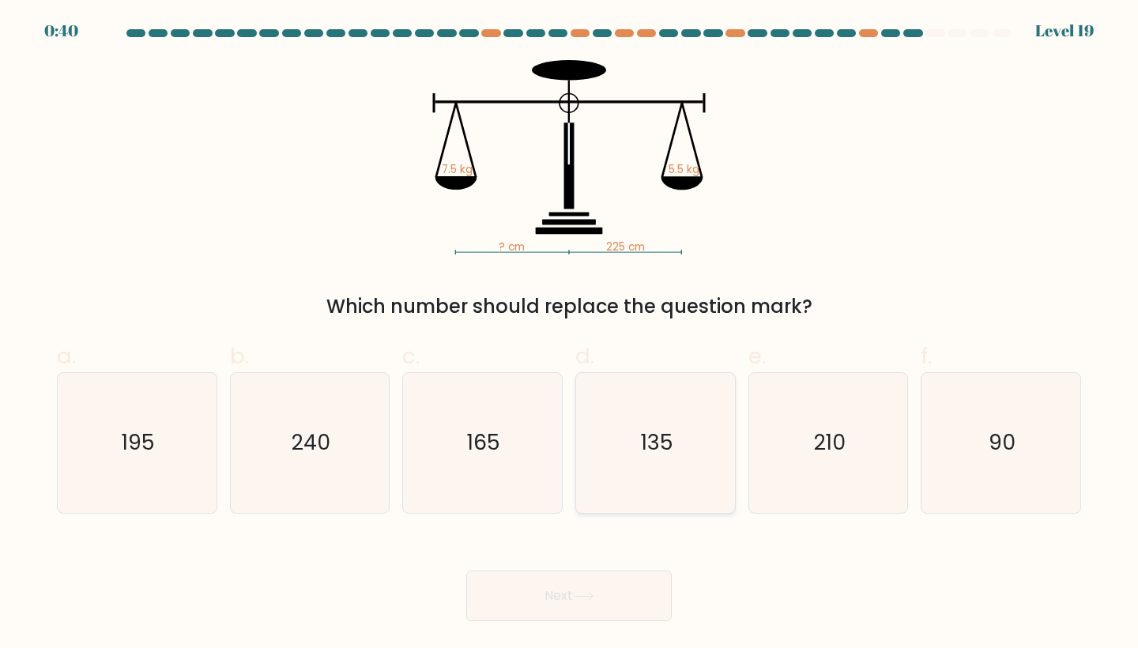
click at [697, 426] on icon "135" at bounding box center [656, 443] width 140 height 140
click at [570, 334] on input "d. 135" at bounding box center [569, 329] width 1 height 10
radio input "true"
click at [520, 465] on icon "165" at bounding box center [483, 443] width 140 height 140
click at [569, 334] on input "c. 165" at bounding box center [569, 329] width 1 height 10
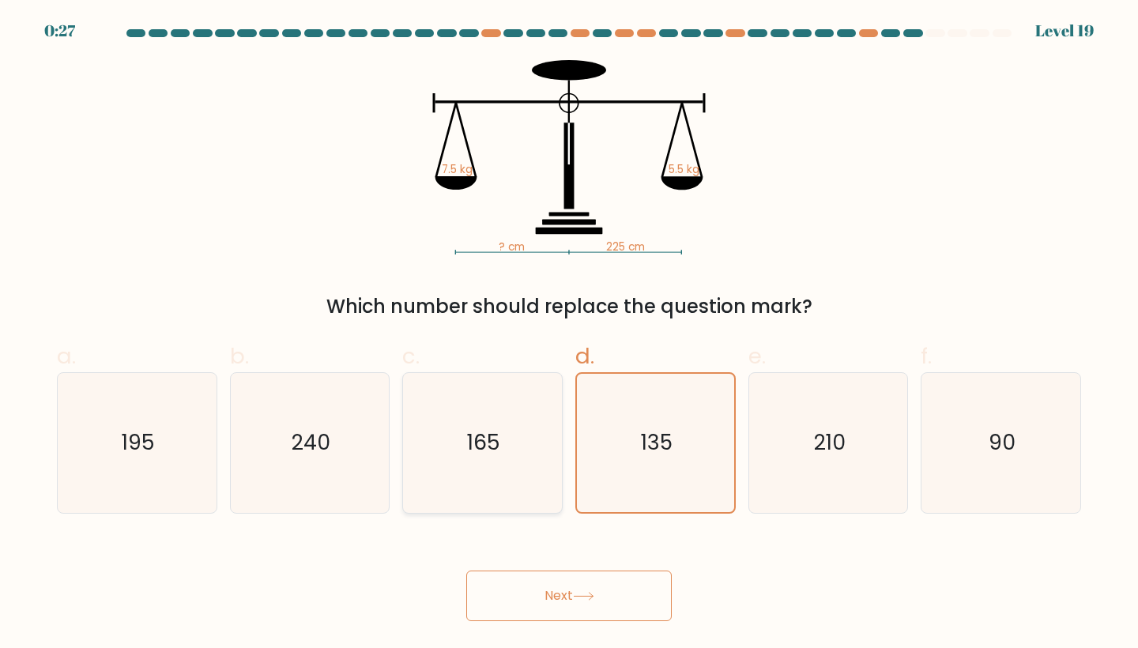
radio input "true"
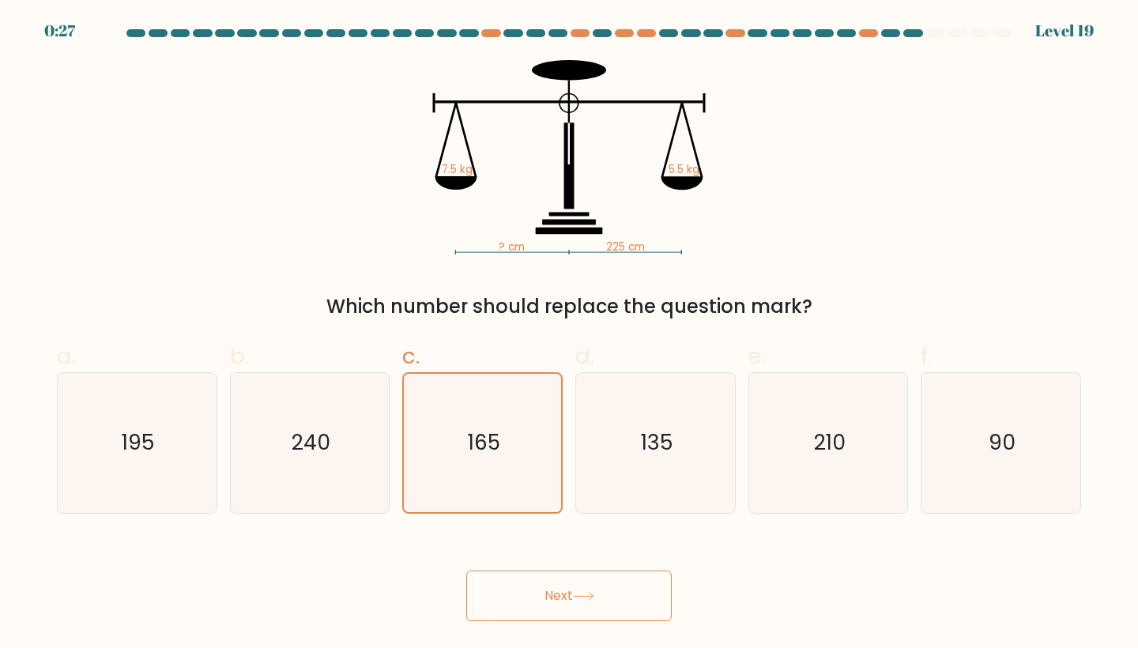
click at [531, 582] on button "Next" at bounding box center [568, 596] width 205 height 51
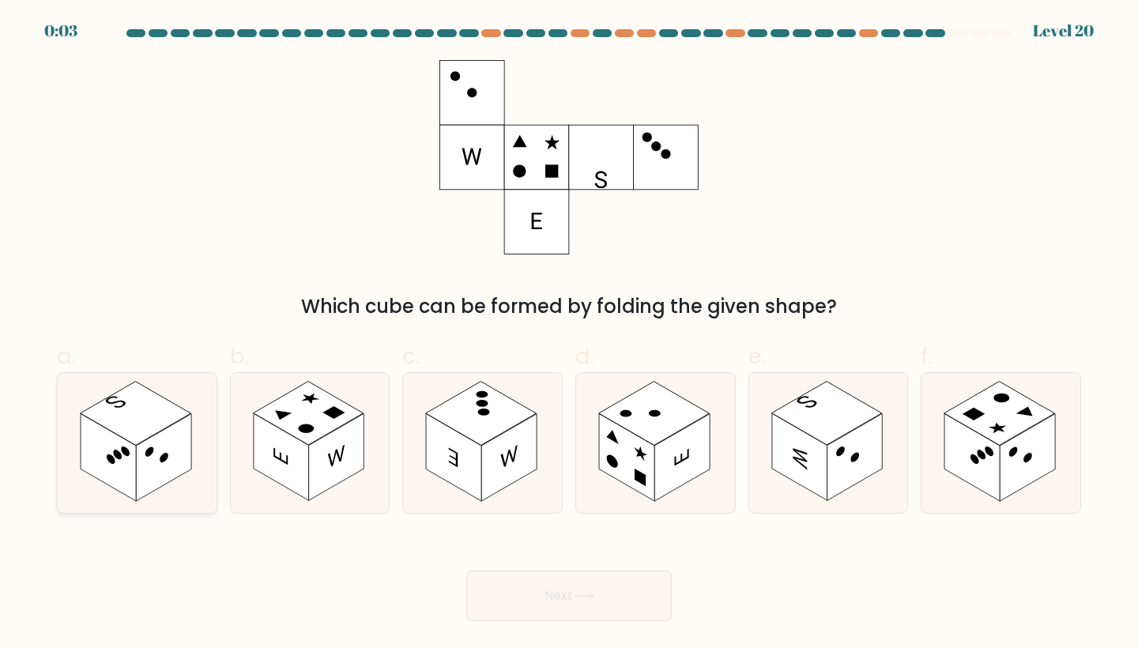
click at [113, 458] on circle at bounding box center [111, 459] width 9 height 13
click at [569, 334] on input "a." at bounding box center [569, 329] width 1 height 10
radio input "true"
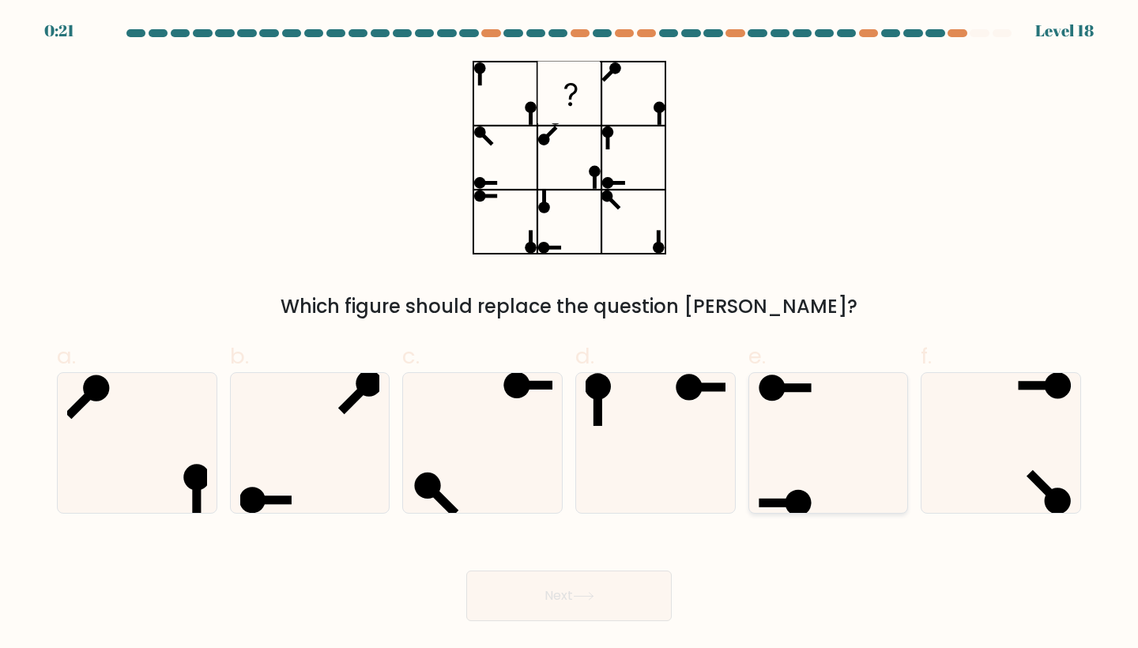
click at [848, 413] on icon at bounding box center [829, 443] width 140 height 140
click at [570, 334] on input "e." at bounding box center [569, 329] width 1 height 10
radio input "true"
click at [608, 578] on button "Next" at bounding box center [568, 596] width 205 height 51
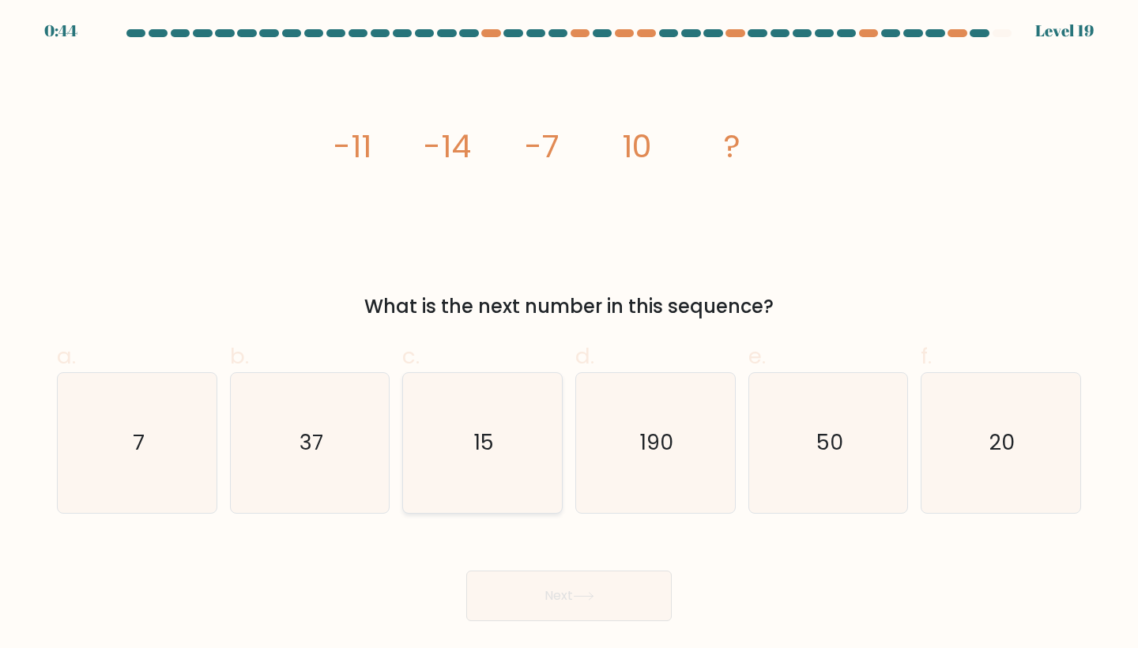
click at [480, 460] on icon "15" at bounding box center [483, 443] width 140 height 140
click at [569, 334] on input "c. 15" at bounding box center [569, 329] width 1 height 10
radio input "true"
click at [564, 607] on button "Next" at bounding box center [568, 596] width 205 height 51
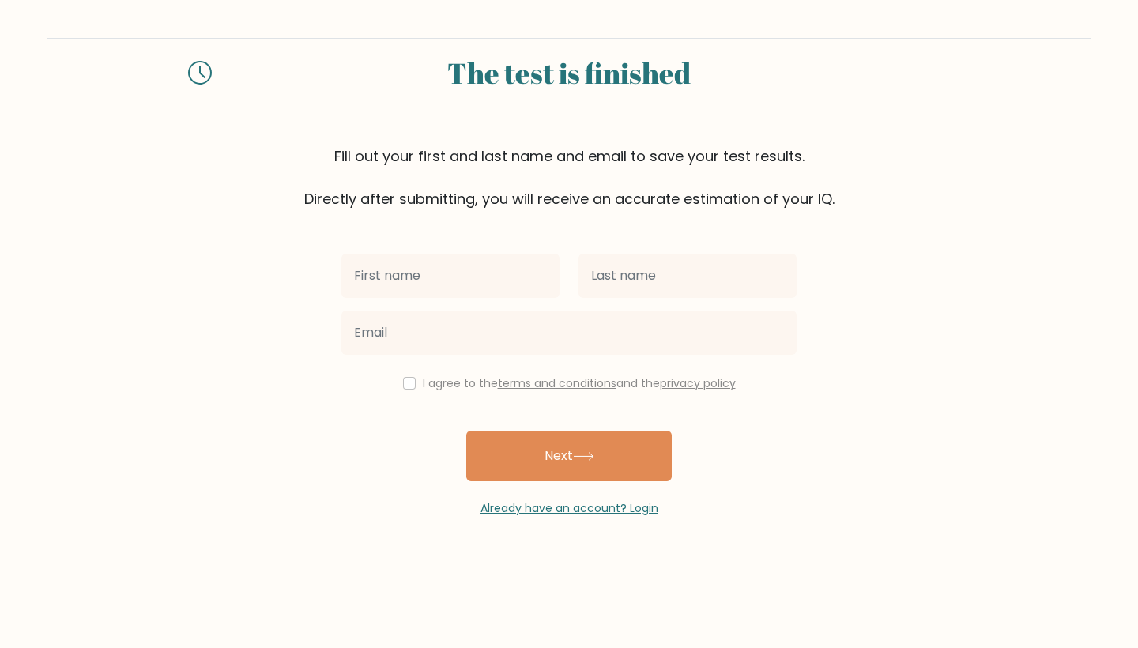
click at [403, 385] on input "checkbox" at bounding box center [409, 383] width 13 height 13
checkbox input "true"
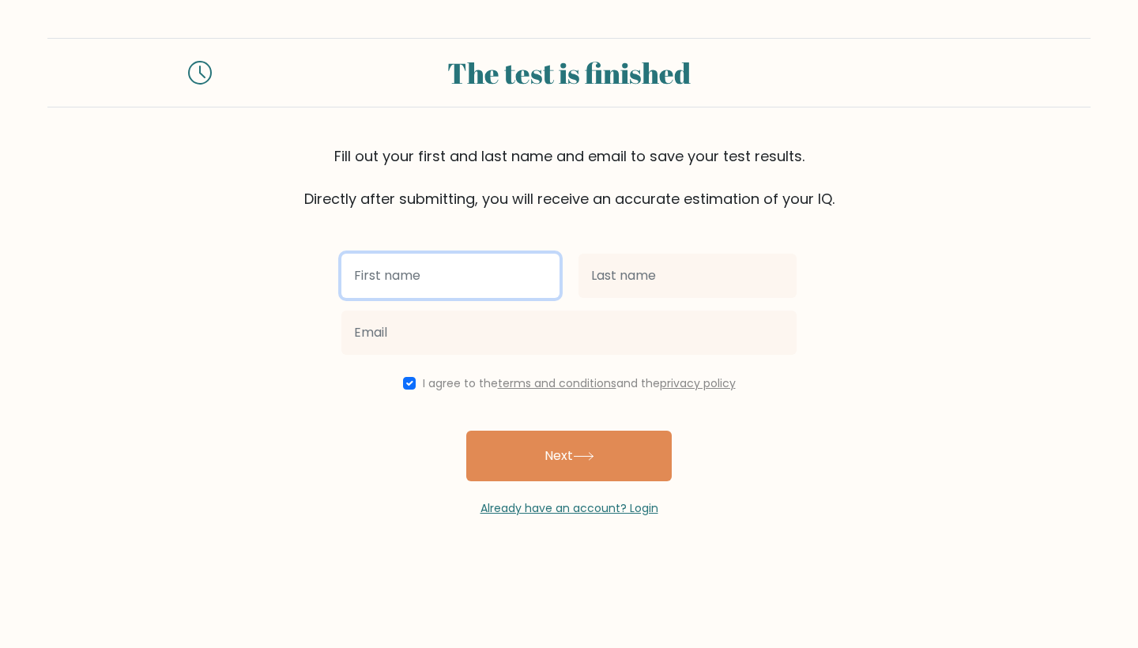
click at [405, 287] on input "text" at bounding box center [450, 276] width 218 height 44
type input "M"
type input "[PERSON_NAME]"
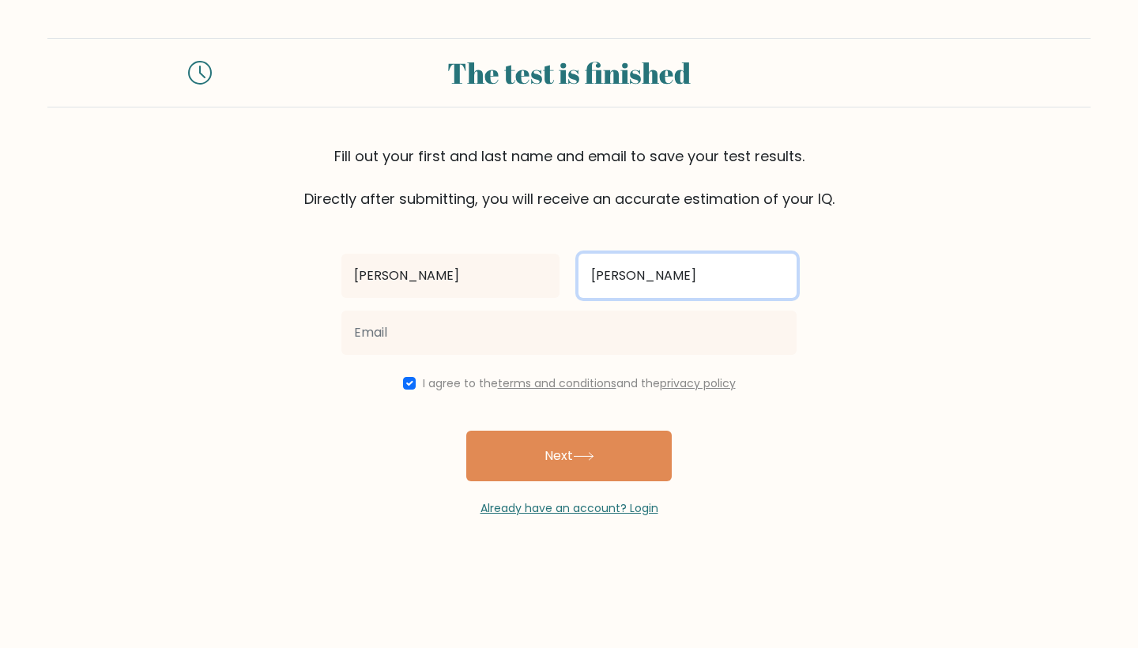
type input "[PERSON_NAME]"
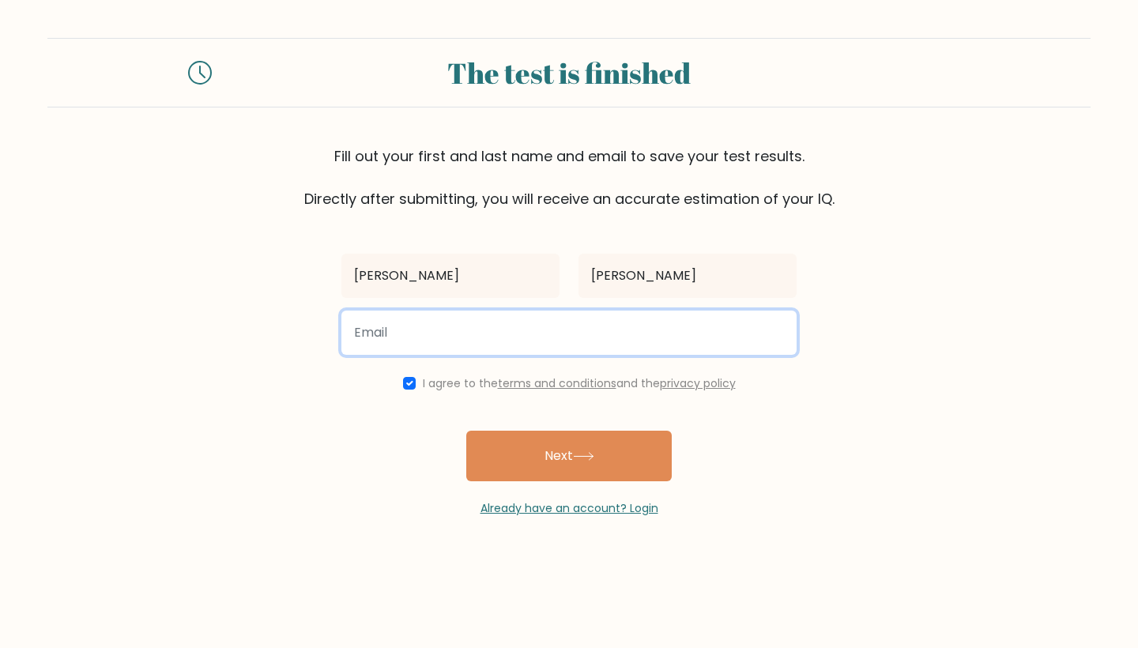
paste input "[EMAIL_ADDRESS][DOMAIN_NAME]"
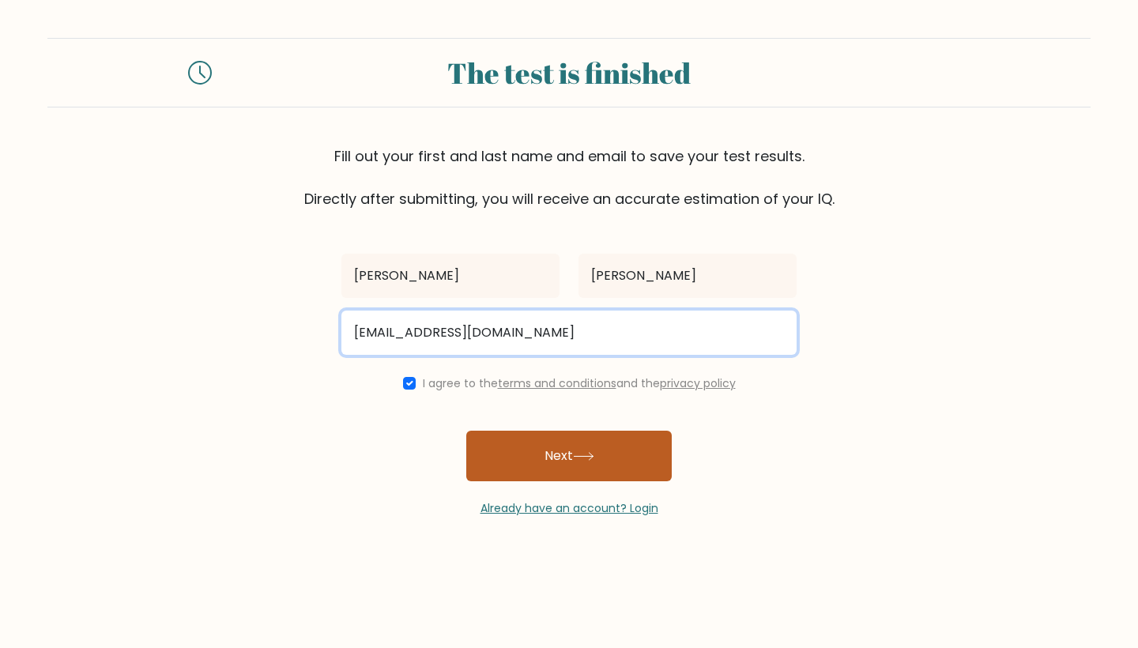
type input "[EMAIL_ADDRESS][DOMAIN_NAME]"
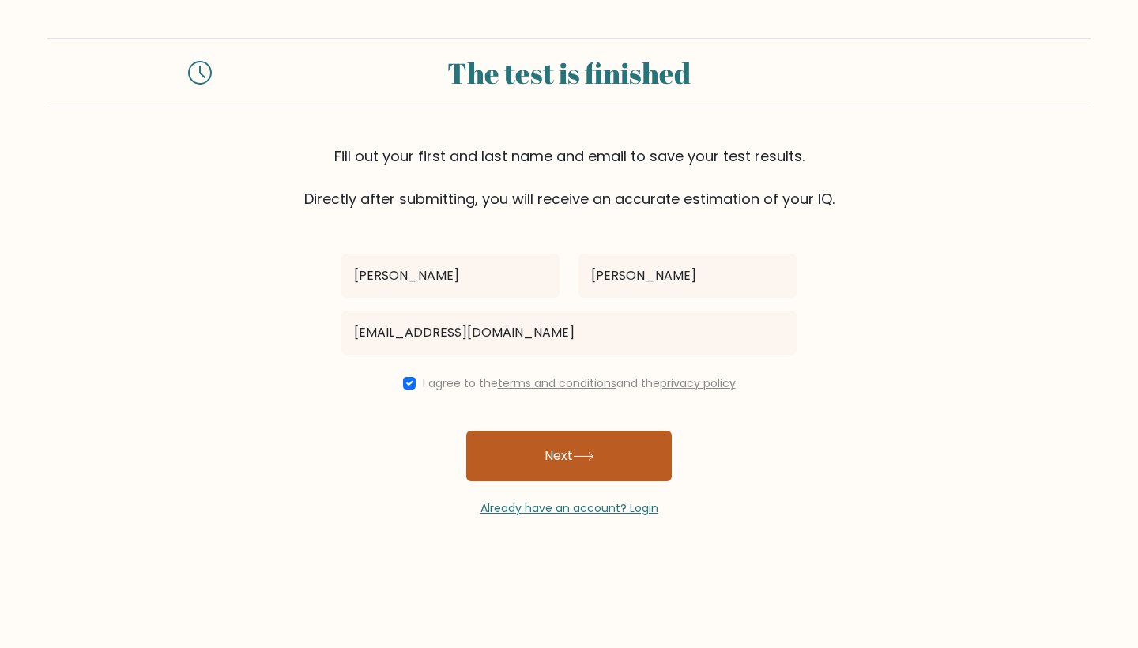
click at [579, 436] on button "Next" at bounding box center [568, 456] width 205 height 51
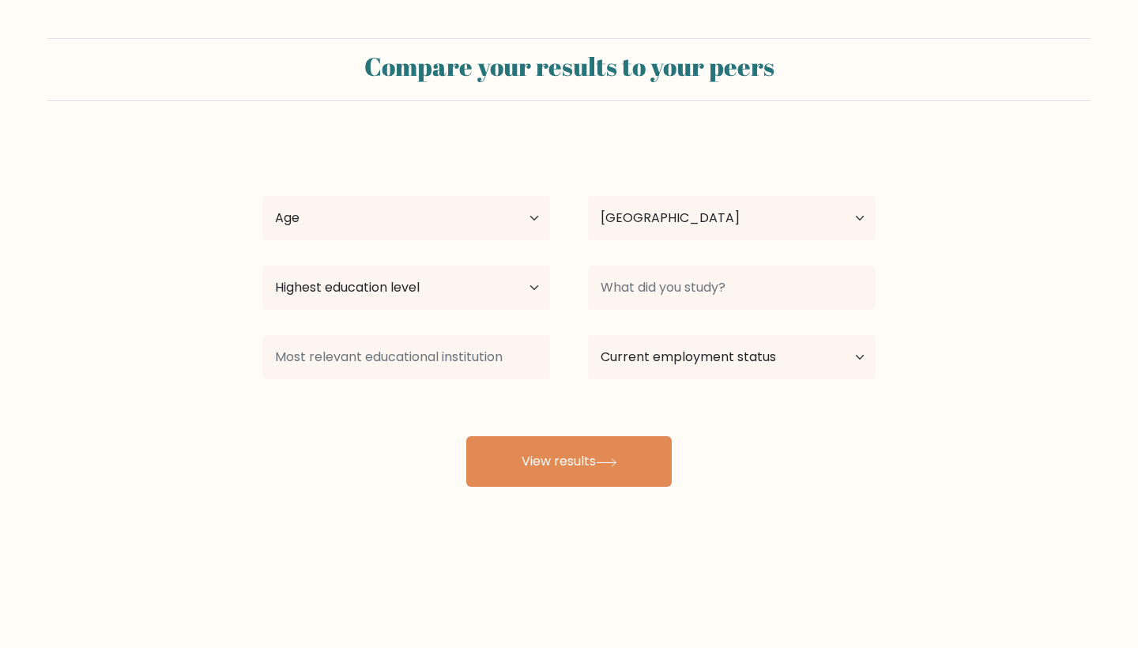
select select "ES"
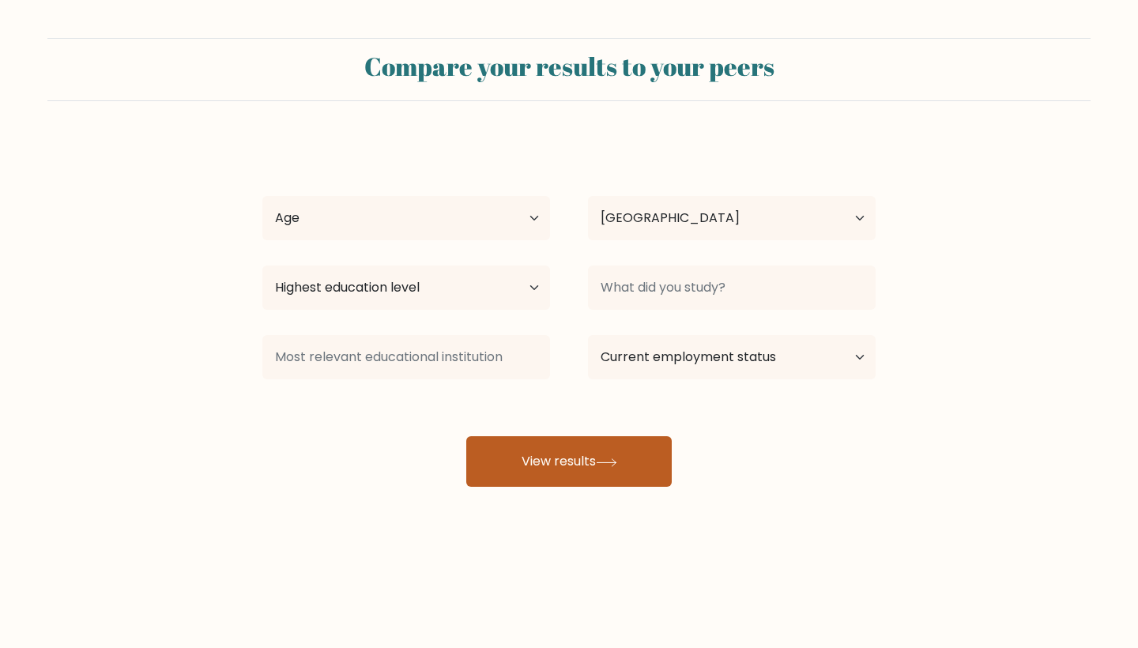
click at [574, 479] on button "View results" at bounding box center [568, 461] width 205 height 51
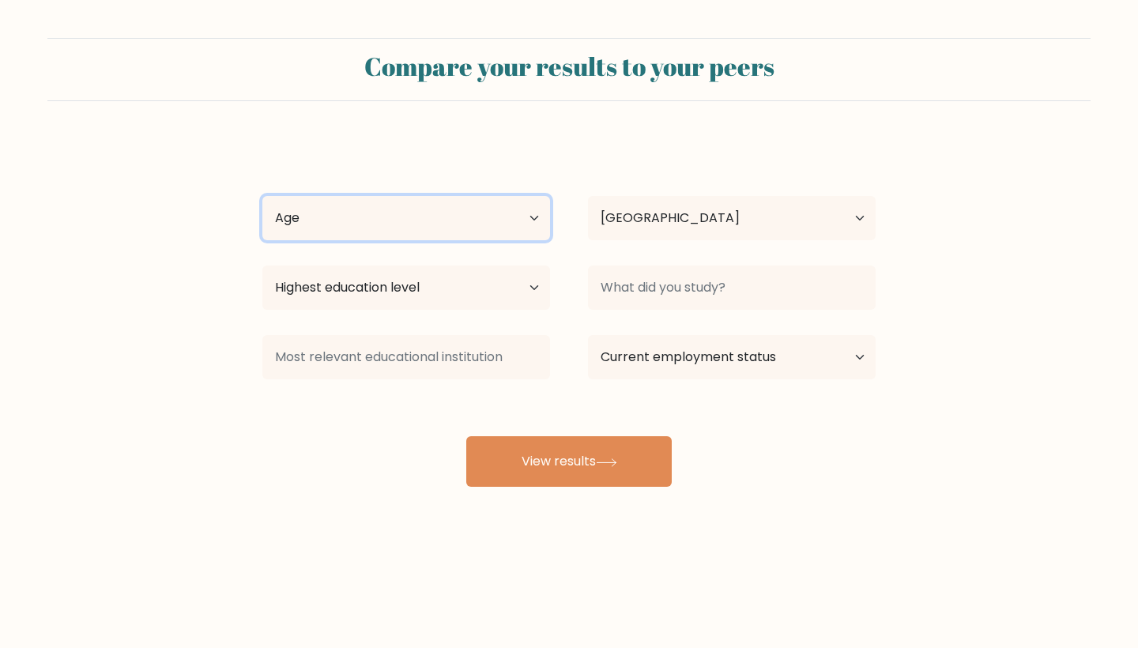
select select "18_24"
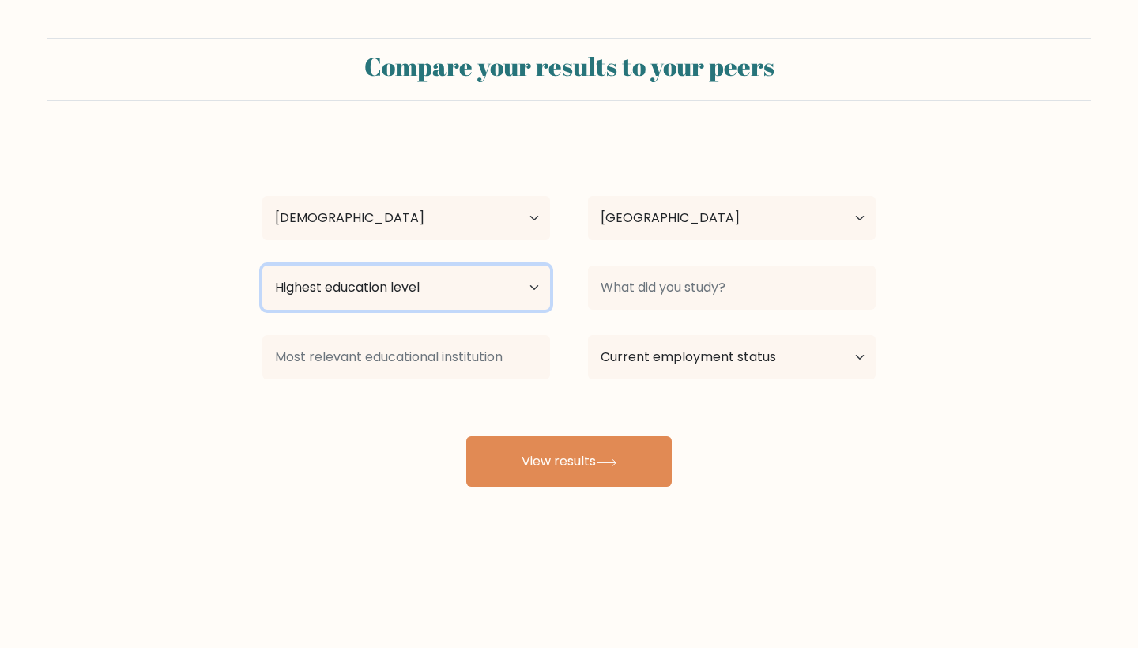
select select "bachelors_degree"
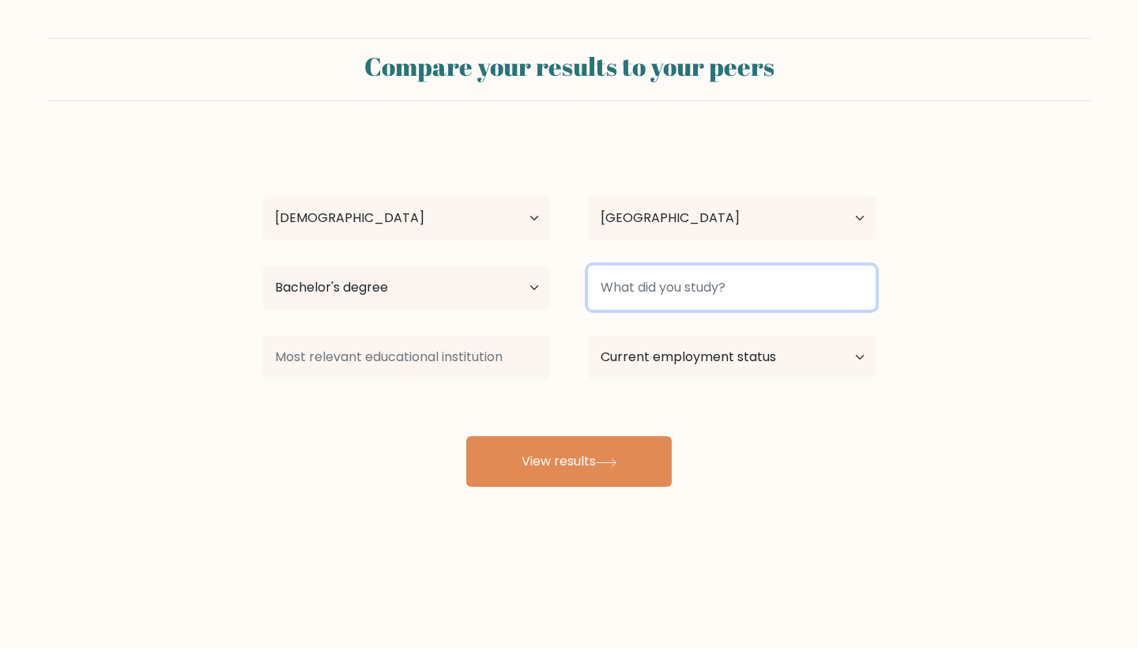
click at [630, 292] on input at bounding box center [732, 288] width 288 height 44
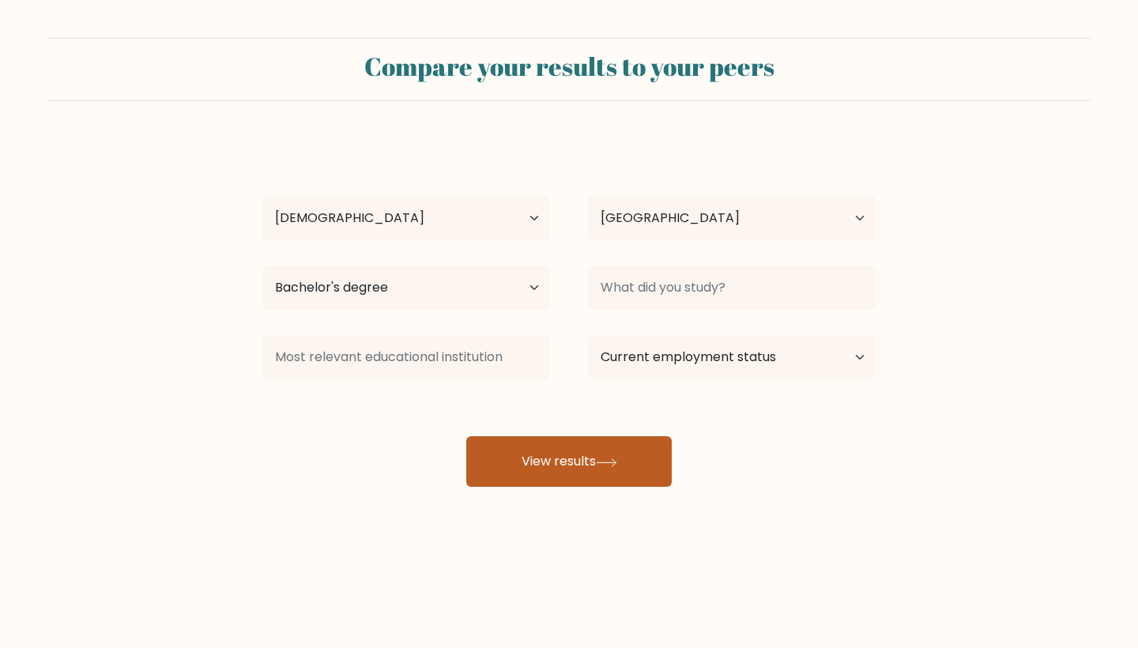
click at [559, 457] on button "View results" at bounding box center [568, 461] width 205 height 51
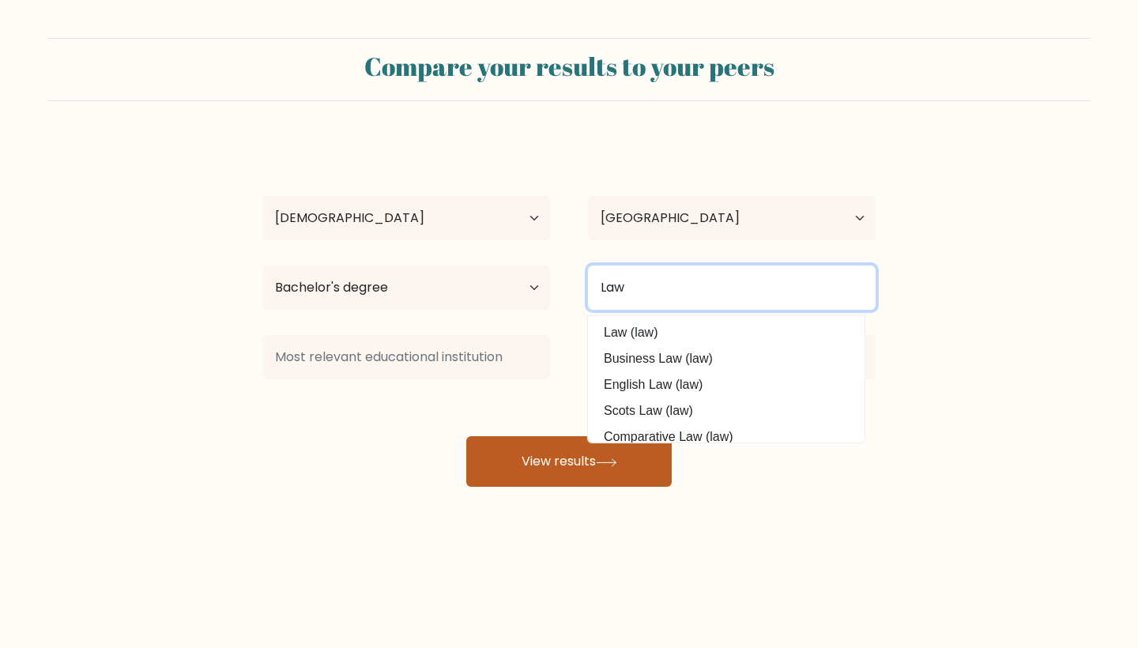
type input "Law"
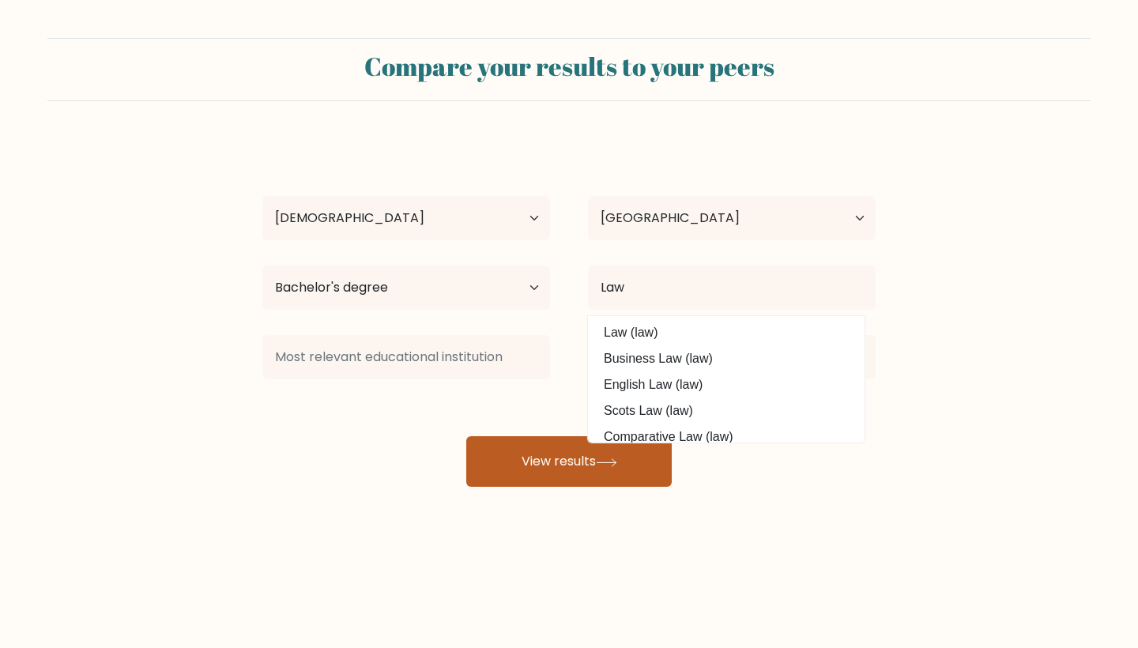
click at [624, 458] on button "View results" at bounding box center [568, 461] width 205 height 51
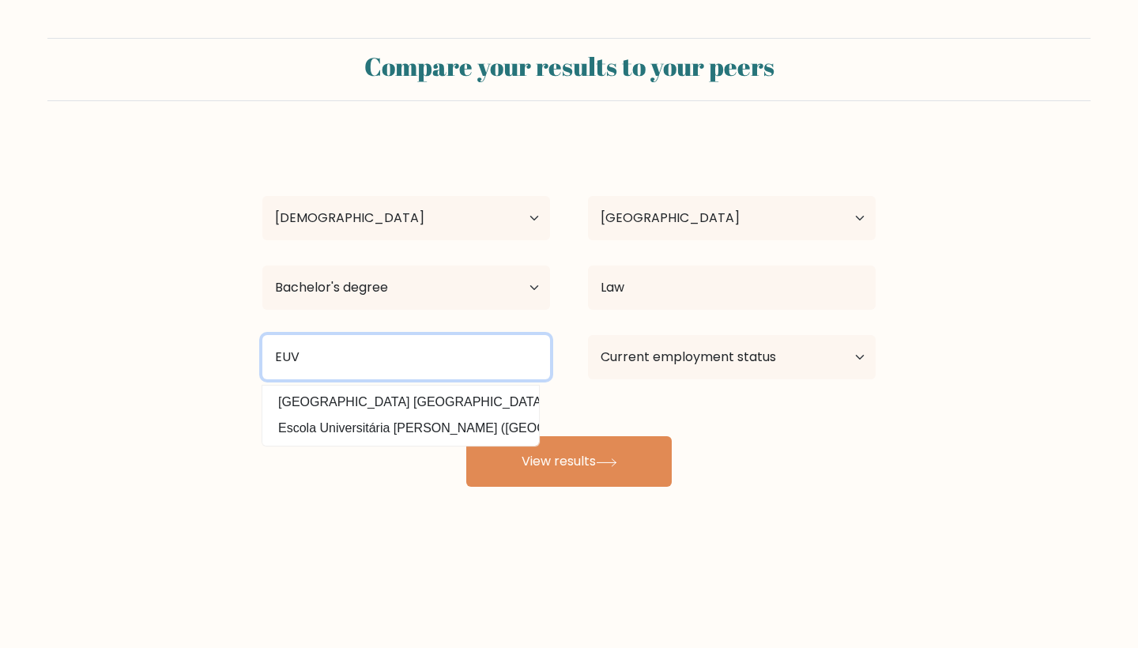
type input "EUV"
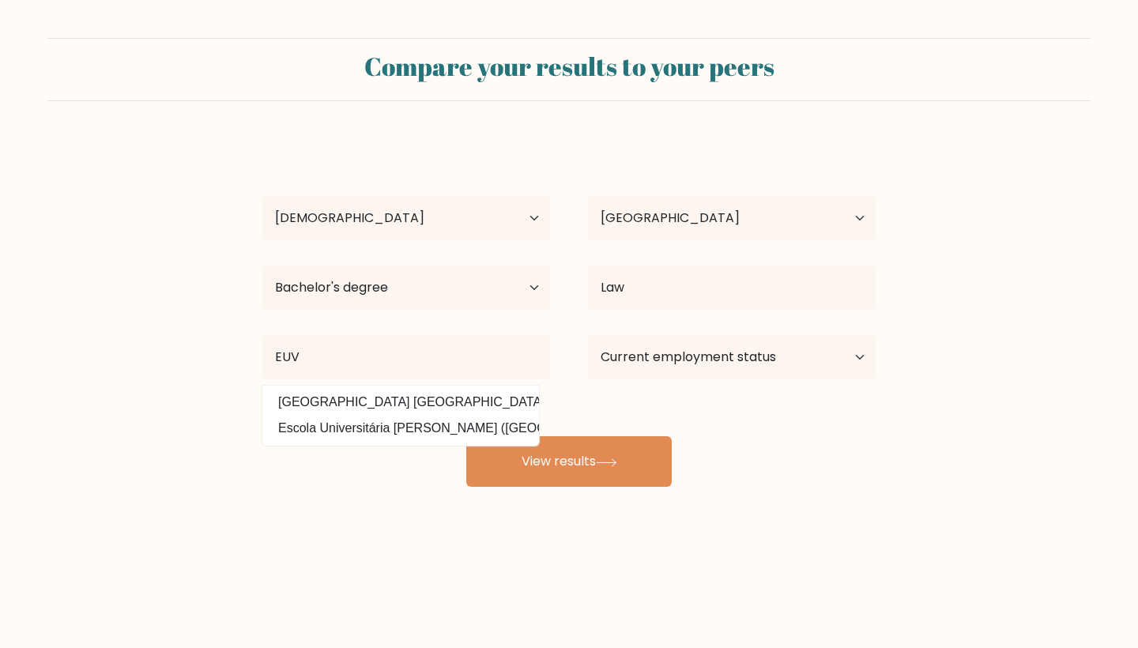
click at [801, 386] on div "Current employment status Employed Student Retired Other / prefer not to answer" at bounding box center [732, 357] width 326 height 57
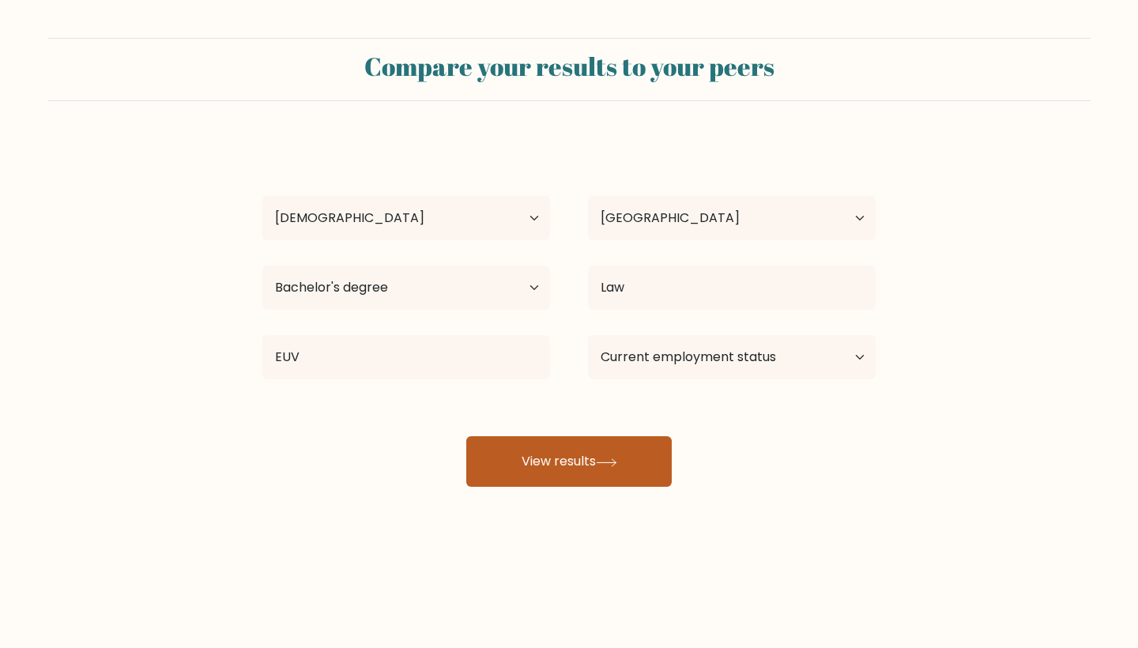
click at [625, 458] on button "View results" at bounding box center [568, 461] width 205 height 51
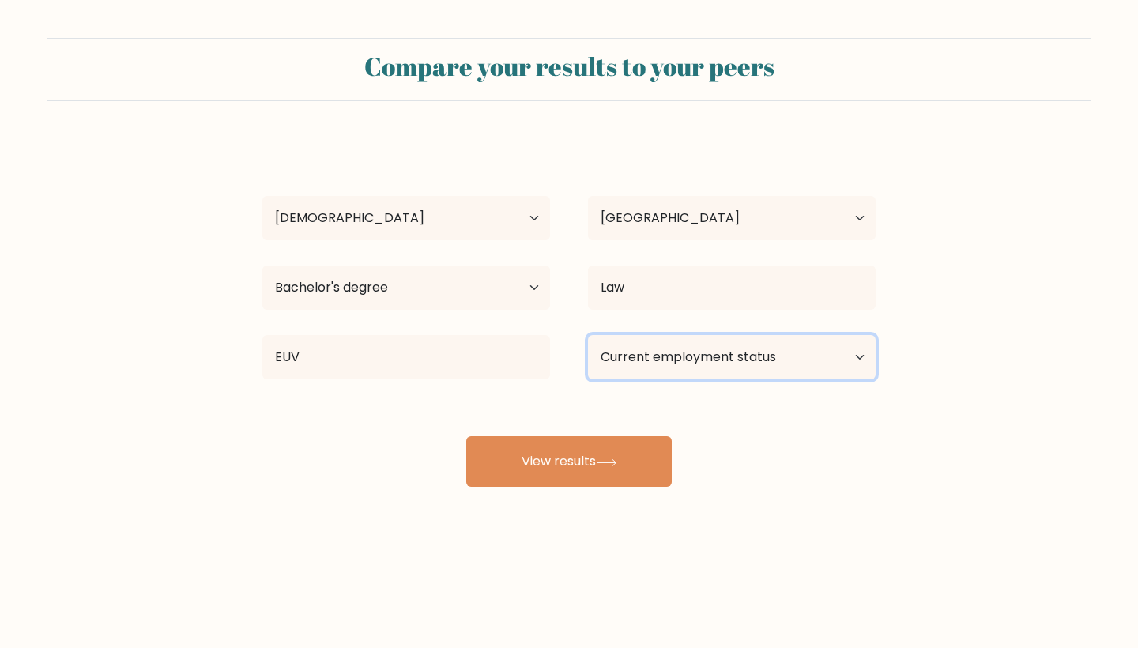
select select "student"
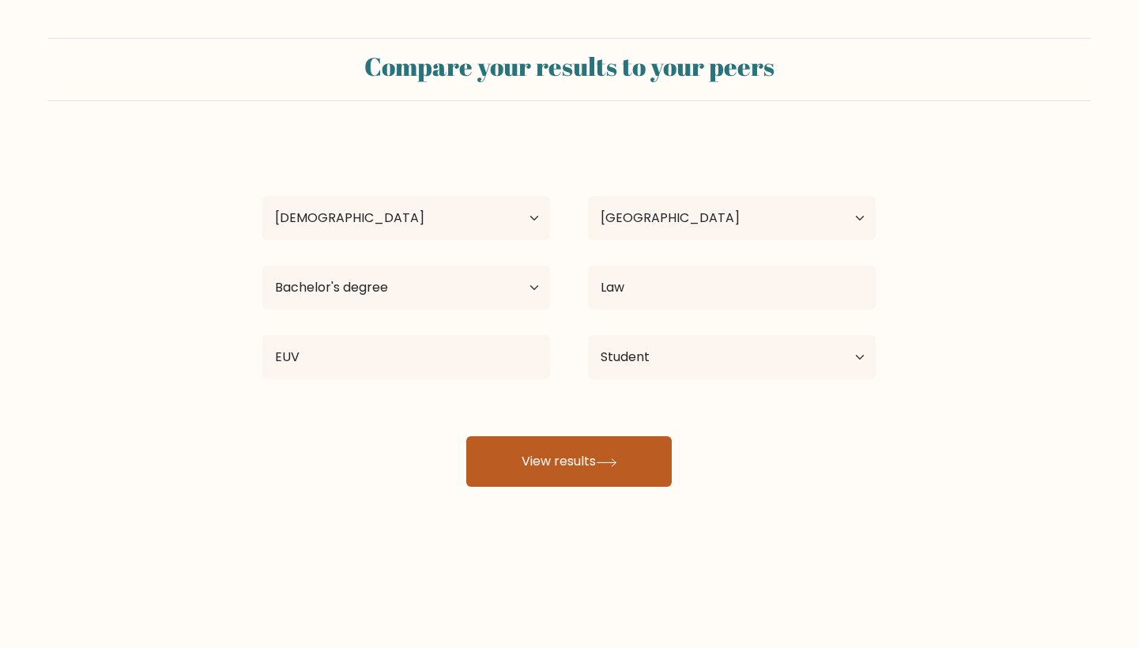
click at [612, 452] on button "View results" at bounding box center [568, 461] width 205 height 51
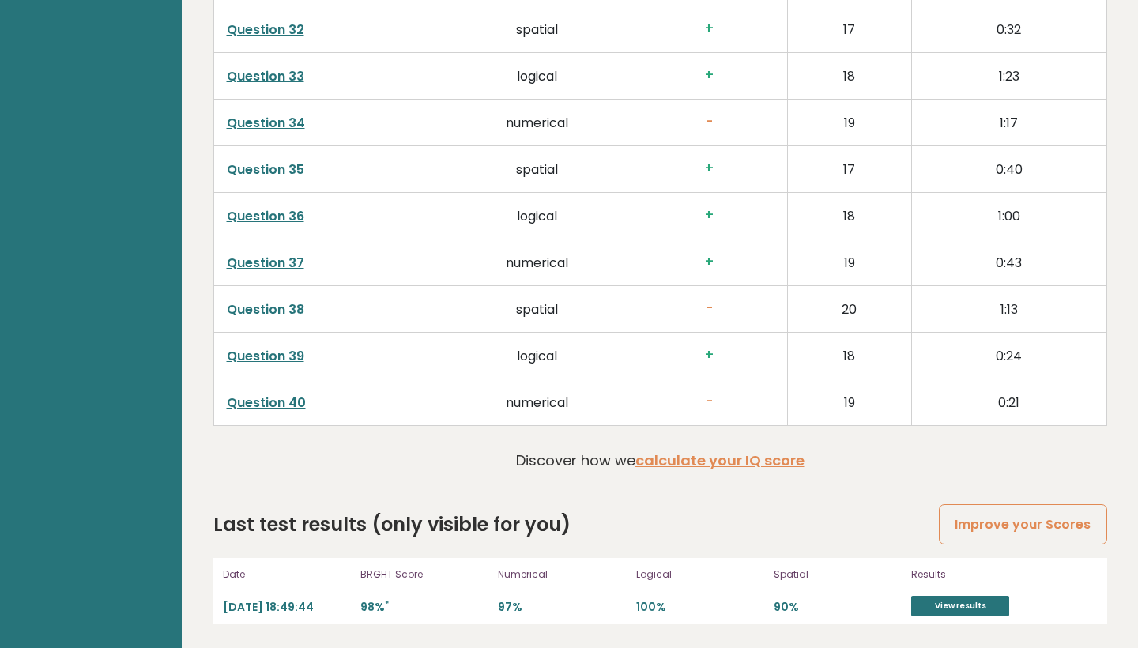
scroll to position [3948, 0]
click at [929, 614] on link "View results" at bounding box center [960, 606] width 98 height 21
